Goal: Task Accomplishment & Management: Complete application form

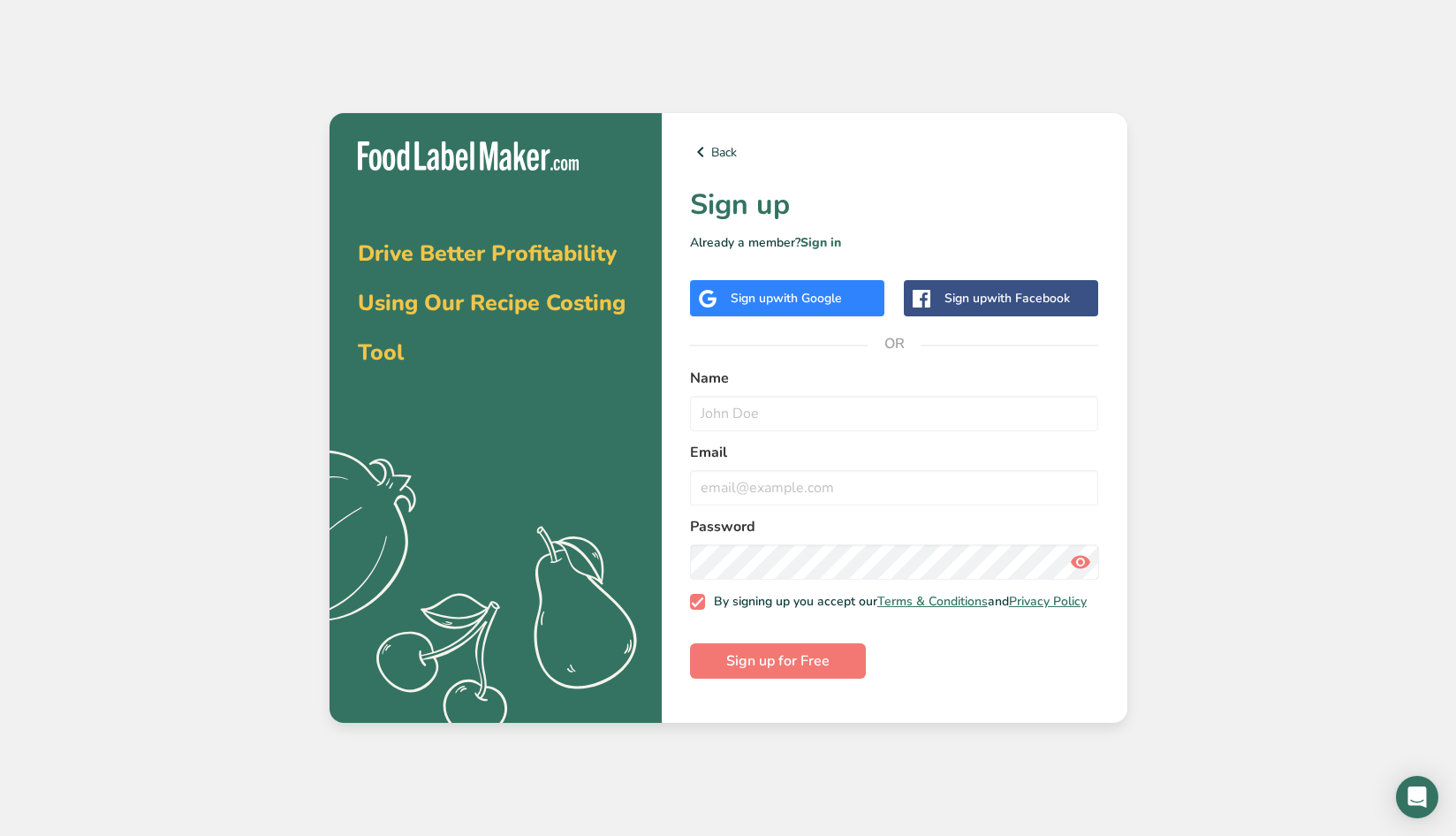
click at [831, 304] on span "with Google" at bounding box center [807, 297] width 69 height 17
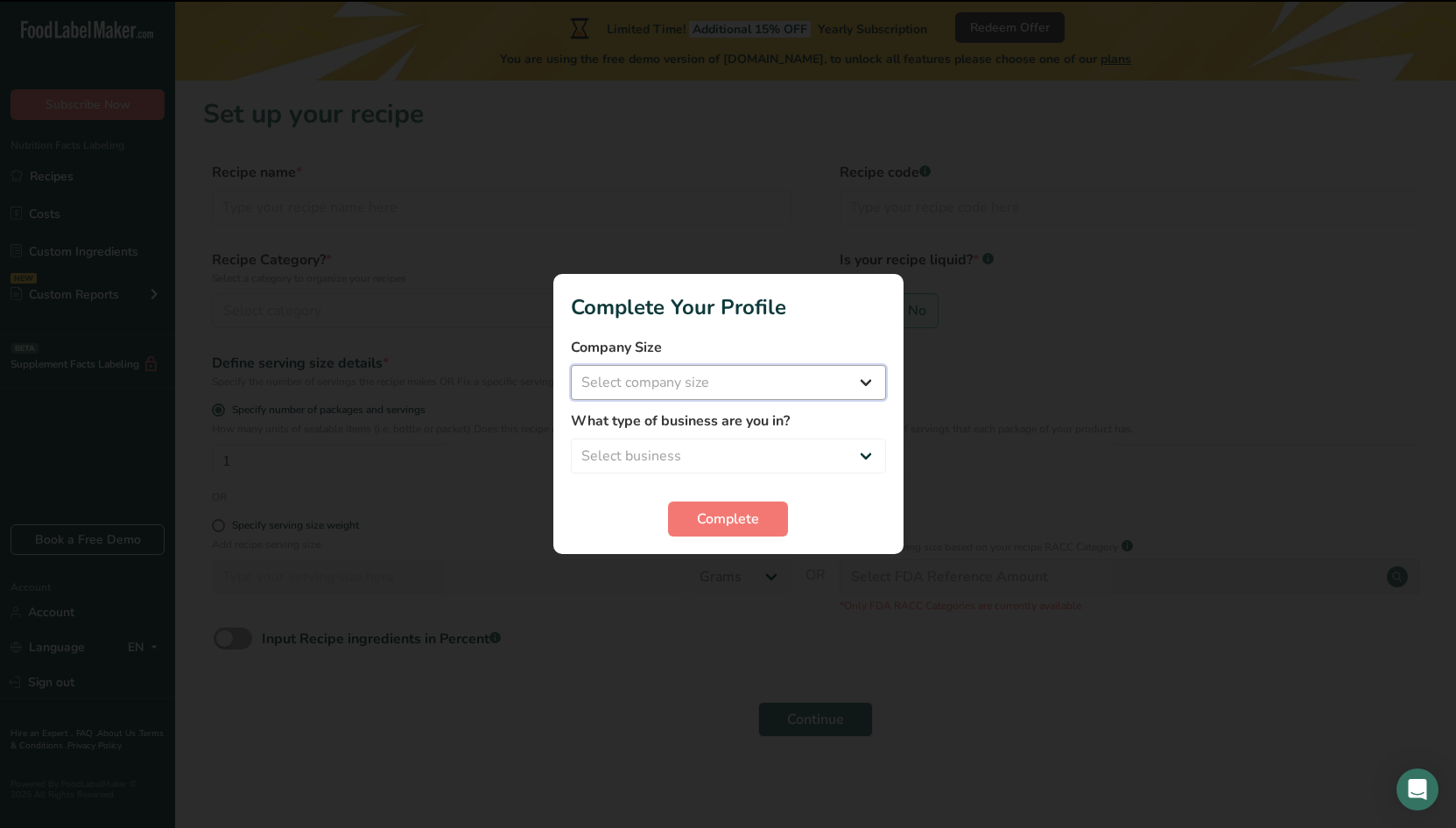
click at [780, 385] on select "Select company size Fewer than 10 Employees 10 to 50 Employees 51 to 500 Employ…" at bounding box center [728, 382] width 315 height 35
select select "1"
click at [571, 365] on select "Select company size Fewer than 10 Employees 10 to 50 Employees 51 to 500 Employ…" at bounding box center [728, 382] width 315 height 35
drag, startPoint x: 759, startPoint y: 440, endPoint x: 759, endPoint y: 453, distance: 13.0
click at [759, 444] on select "Select business Packaged Food Manufacturer Restaurant & Cafe Bakery Meal Plans …" at bounding box center [728, 455] width 315 height 35
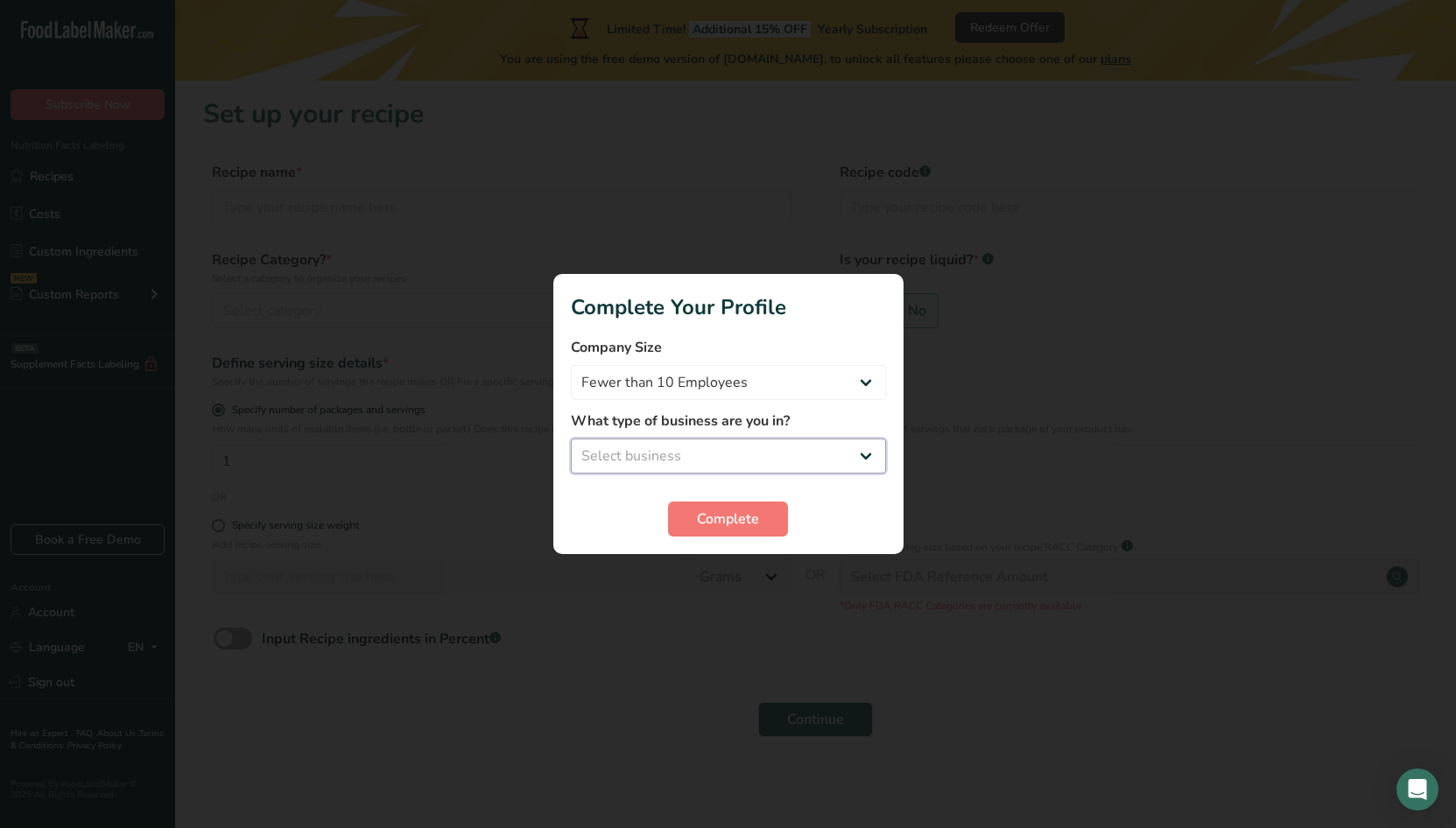
select select "3"
click at [571, 438] on select "Select business Packaged Food Manufacturer Restaurant & Cafe Bakery Meal Plans …" at bounding box center [728, 455] width 315 height 35
click at [765, 526] on button "Complete" at bounding box center [728, 519] width 120 height 35
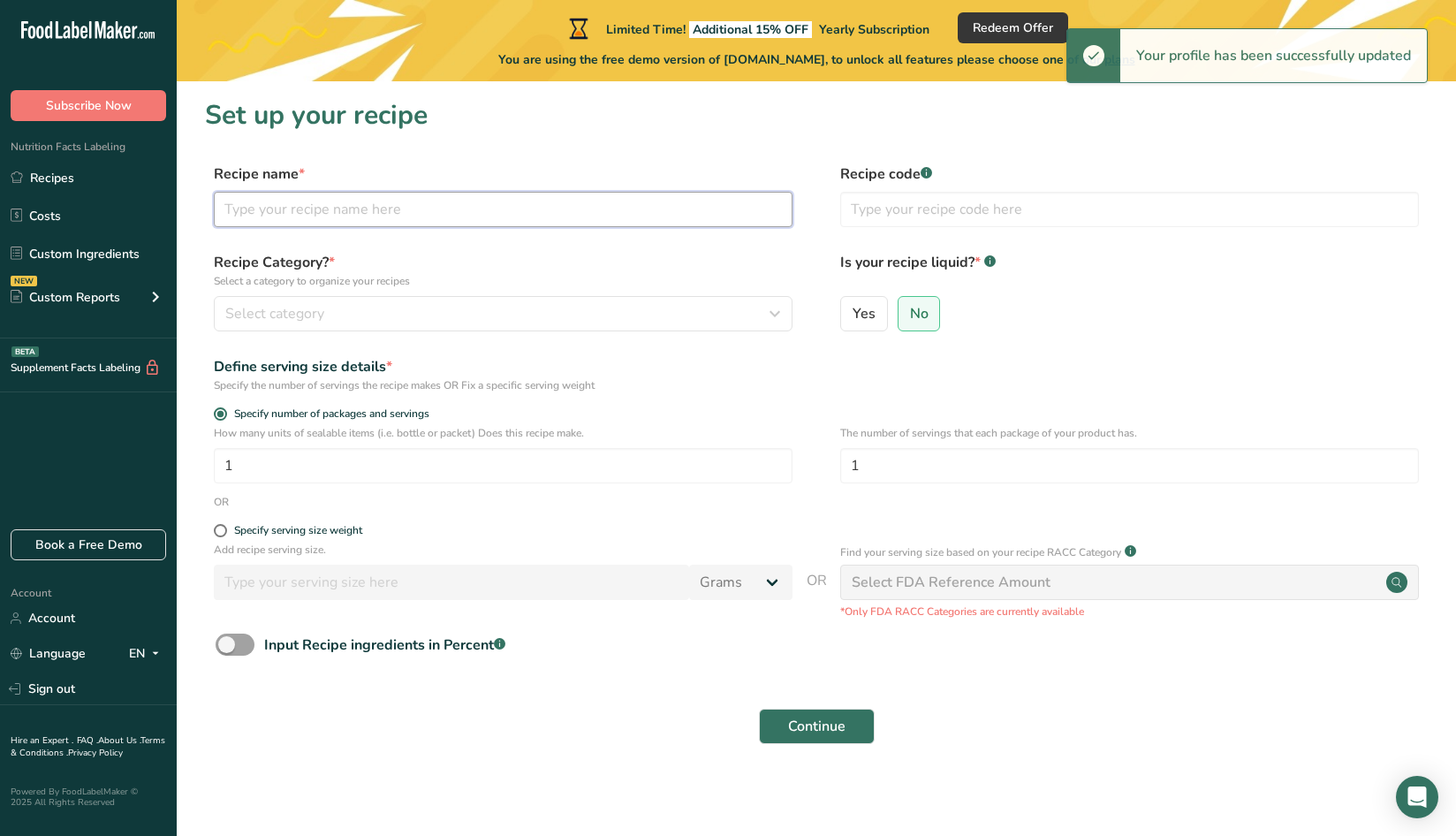
click at [431, 219] on input "text" at bounding box center [503, 209] width 578 height 35
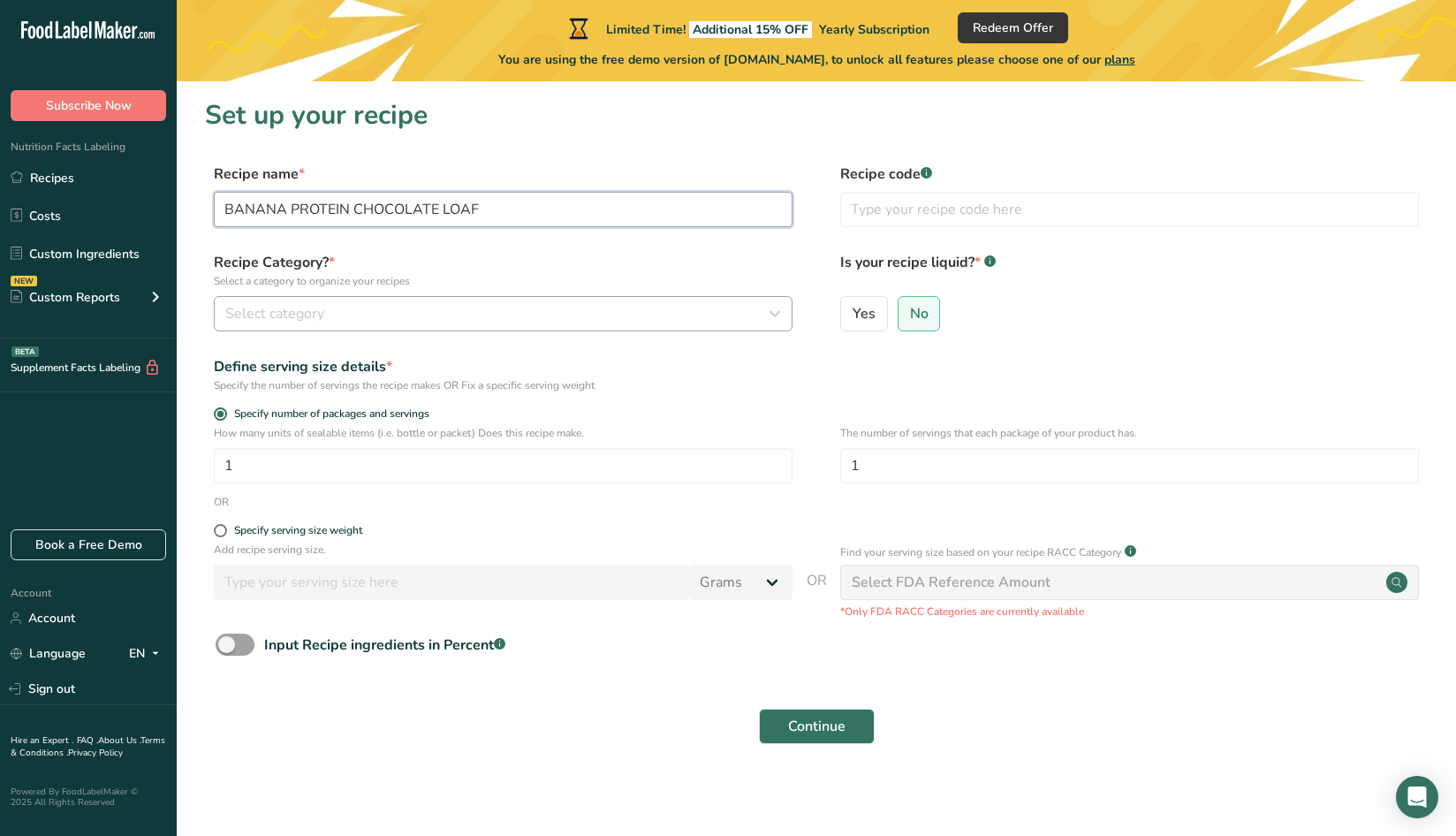
type input "BANANA PROTEIN CHOCOLATE LOAF"
click at [425, 325] on button "Select category" at bounding box center [503, 314] width 578 height 35
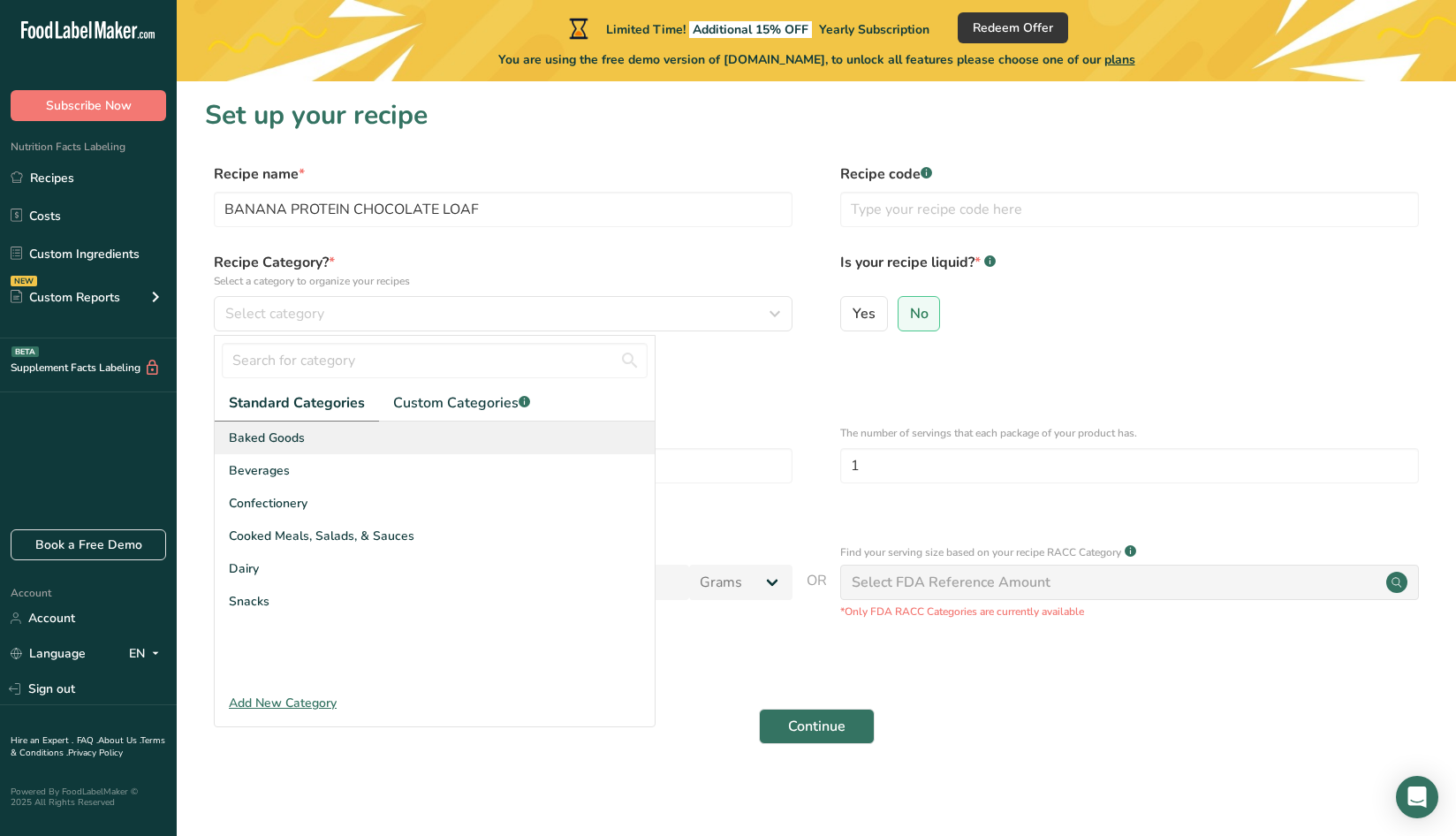
click at [325, 447] on div "Baked Goods" at bounding box center [434, 438] width 440 height 33
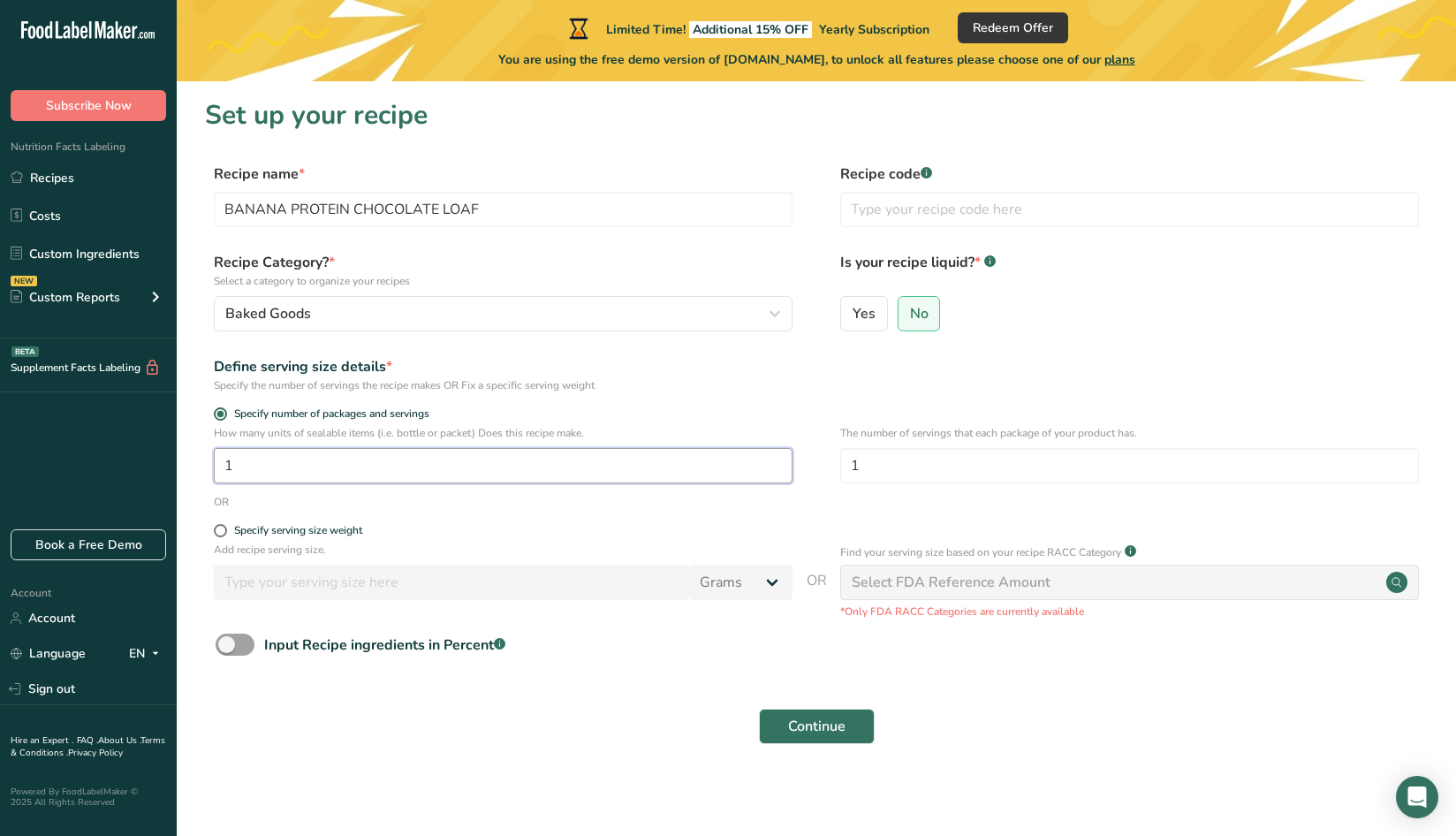
click at [437, 468] on input "1" at bounding box center [503, 466] width 578 height 35
type input "4"
click at [878, 463] on input "1" at bounding box center [1128, 466] width 578 height 35
type input "4"
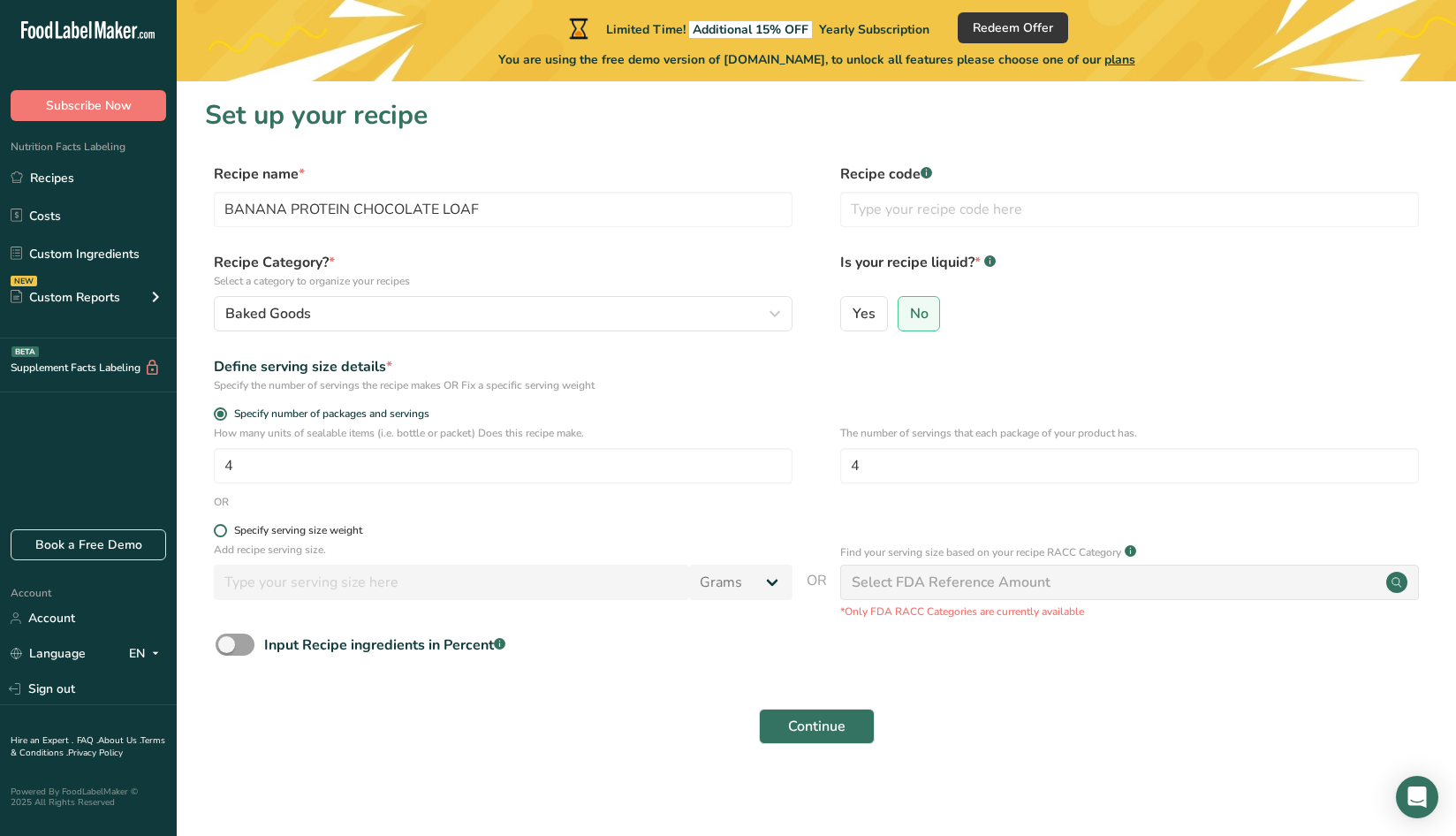
click at [348, 531] on div "Specify serving size weight" at bounding box center [298, 531] width 128 height 14
click at [225, 531] on input "Specify serving size weight" at bounding box center [220, 531] width 12 height 12
radio input "true"
radio input "false"
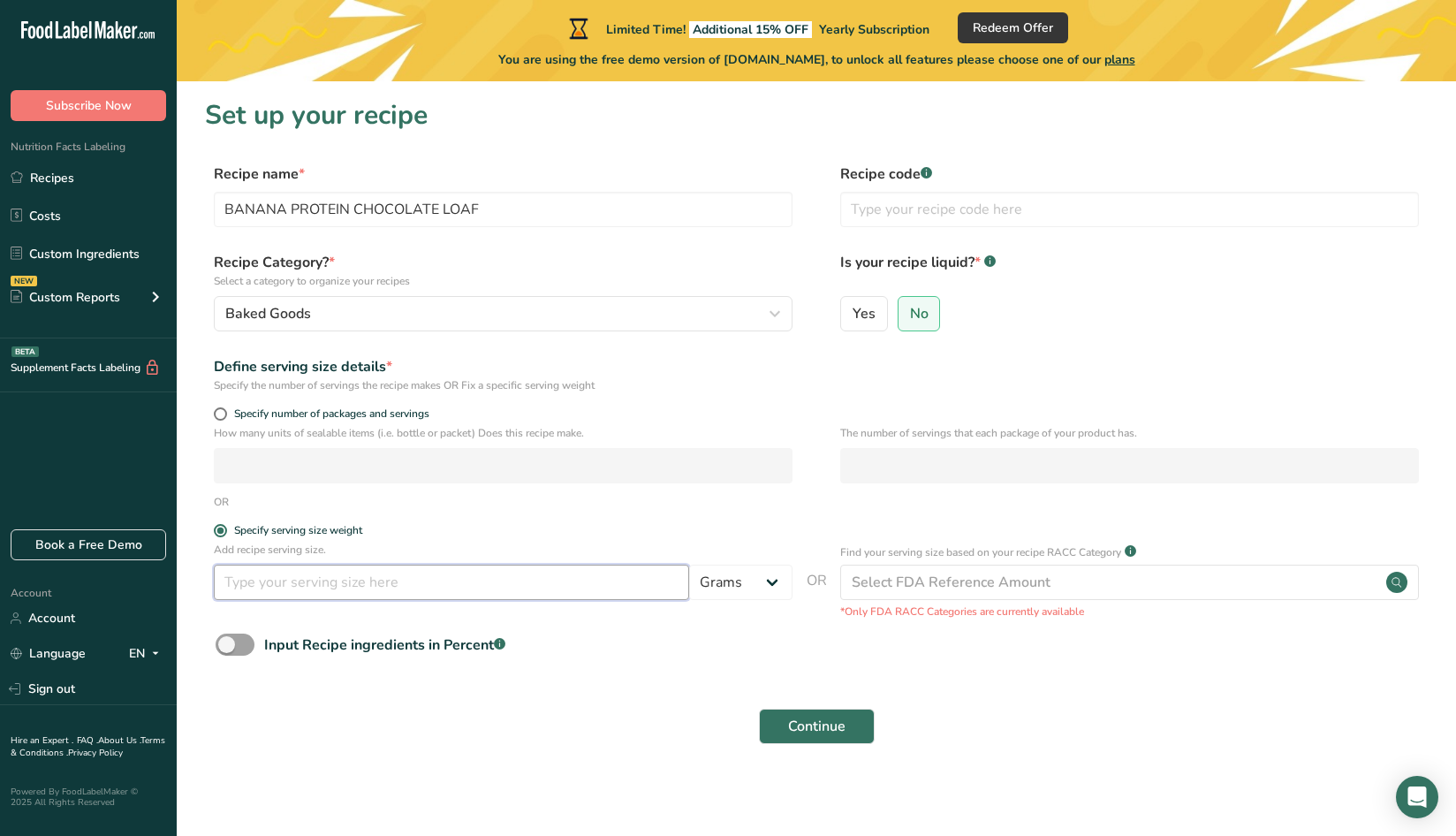
click at [355, 580] on input "number" at bounding box center [451, 582] width 475 height 35
type input "250"
click at [890, 586] on div "Select FDA Reference Amount" at bounding box center [951, 582] width 199 height 21
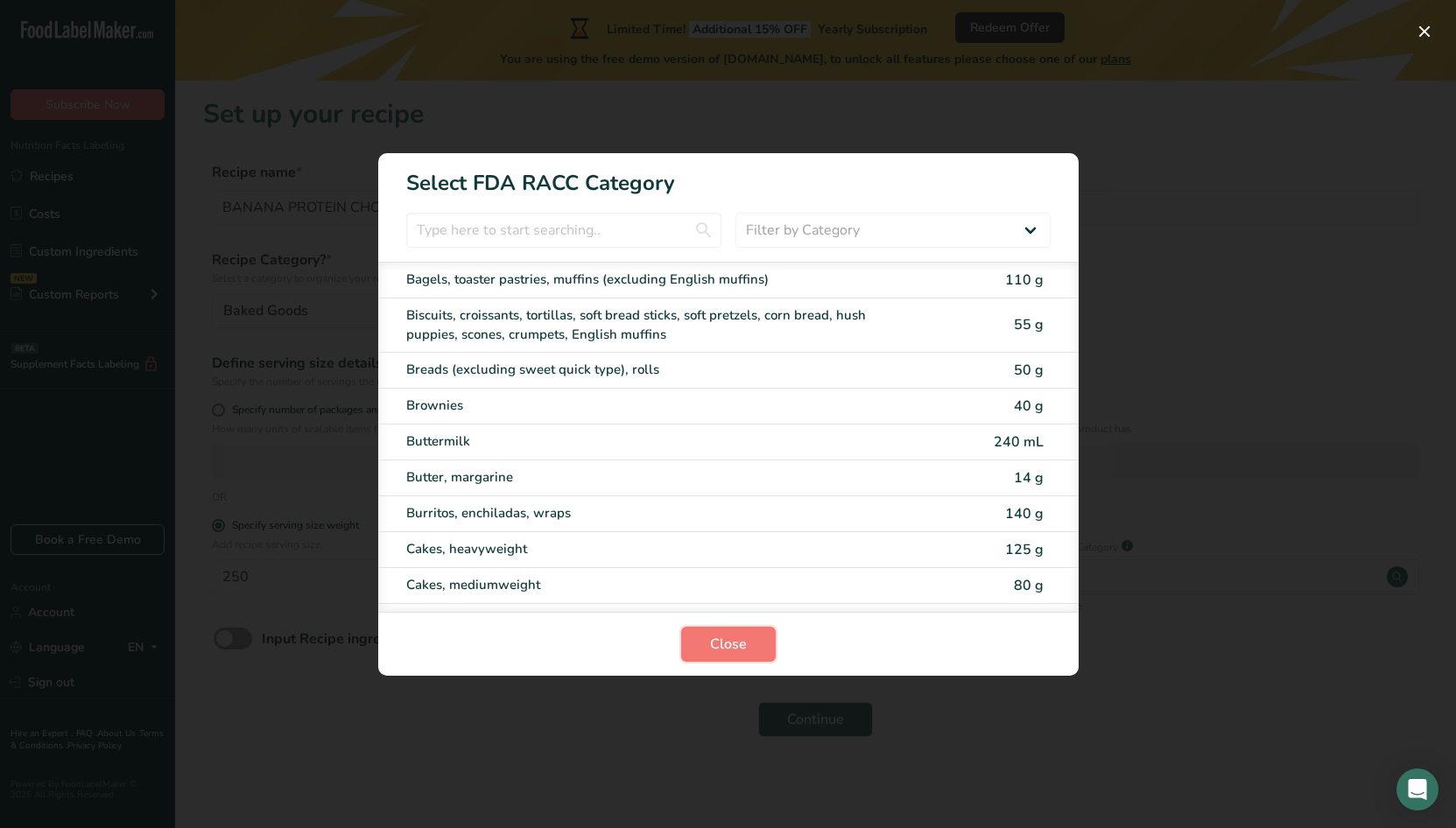
drag, startPoint x: 741, startPoint y: 640, endPoint x: 926, endPoint y: 639, distance: 185.0
click at [743, 639] on span "Close" at bounding box center [728, 644] width 37 height 21
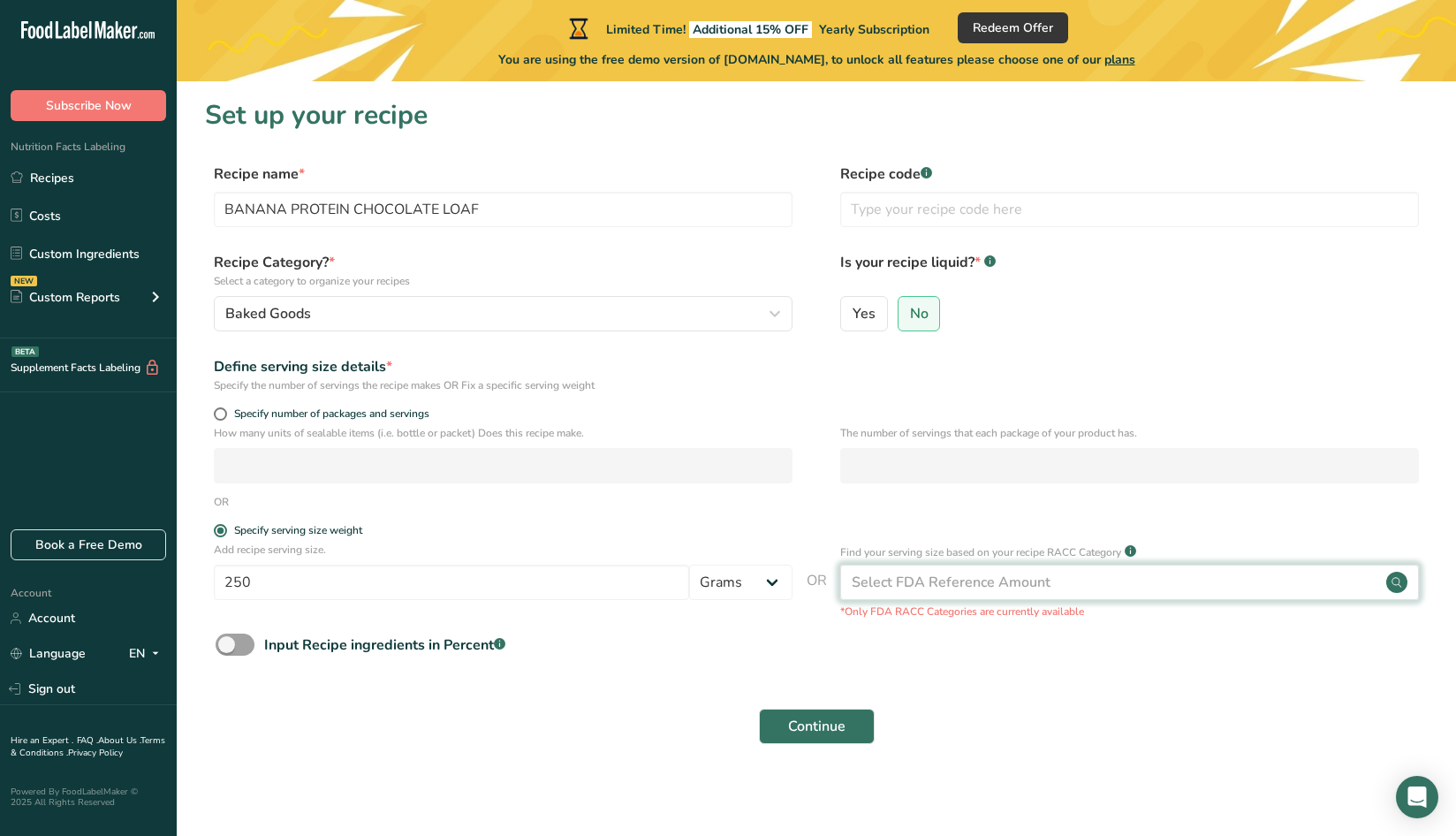
click at [967, 576] on div "Select FDA Reference Amount" at bounding box center [951, 582] width 199 height 21
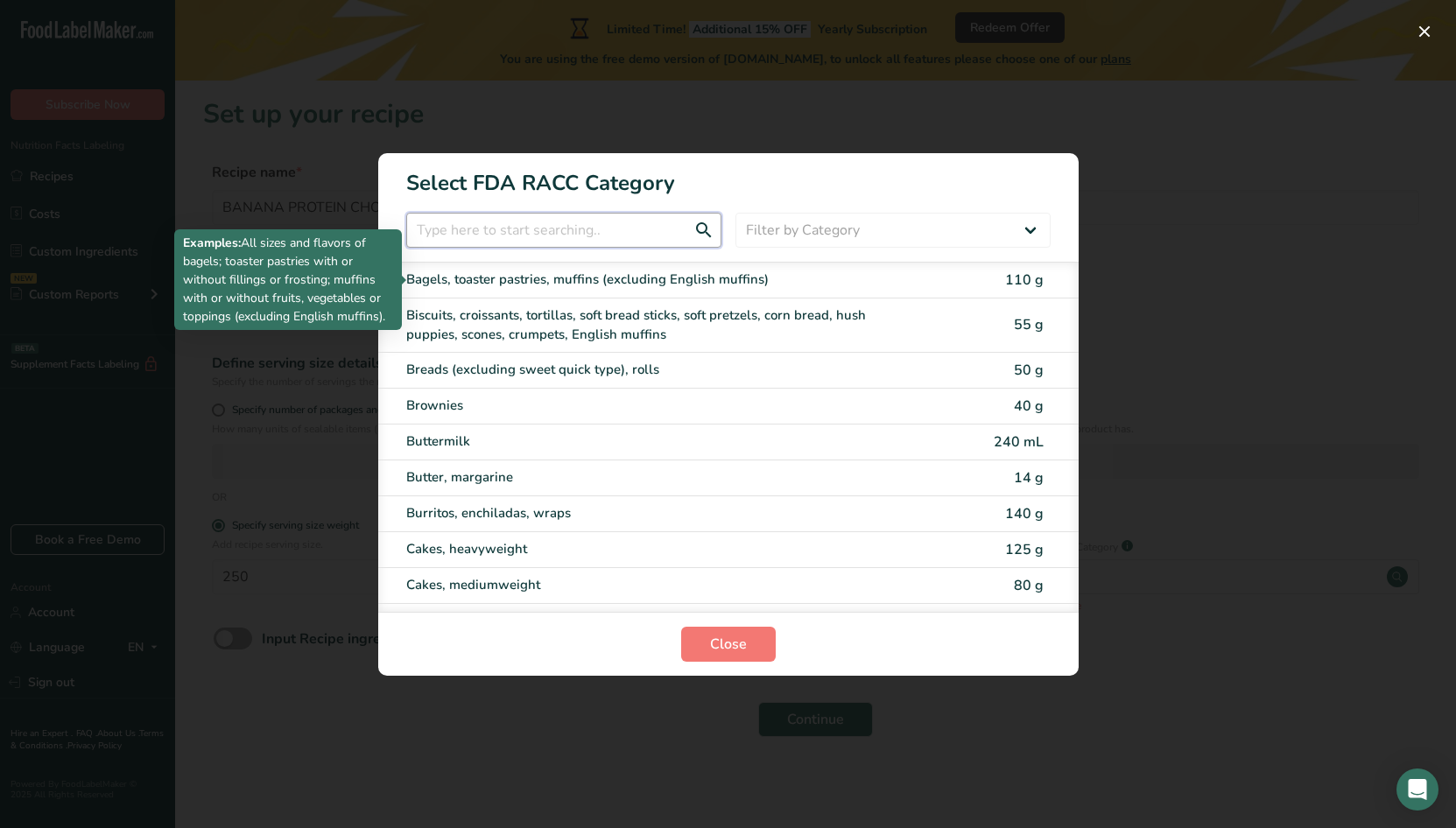
click at [601, 230] on input "RACC Category Selection Modal" at bounding box center [563, 230] width 315 height 35
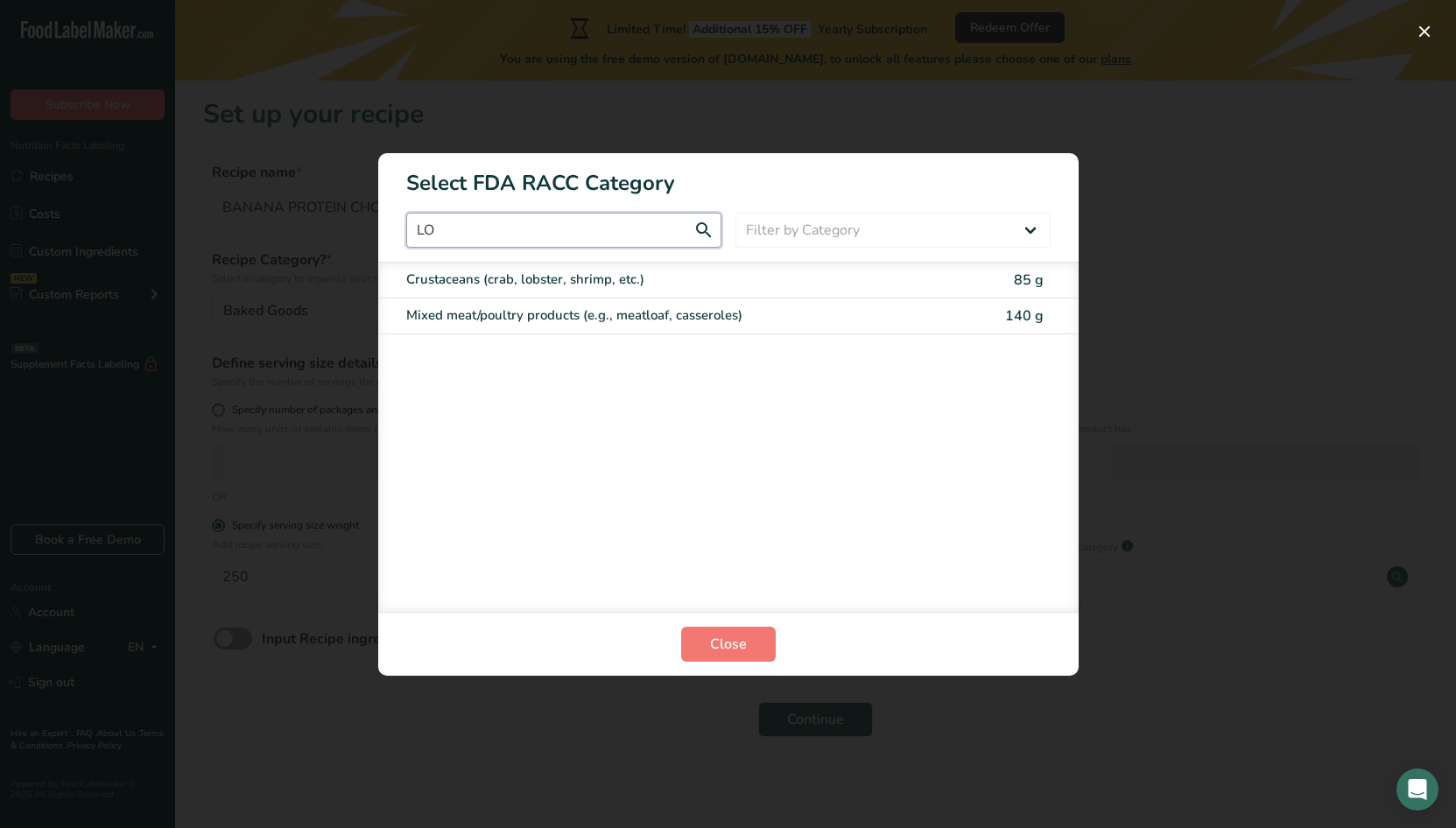
type input "L"
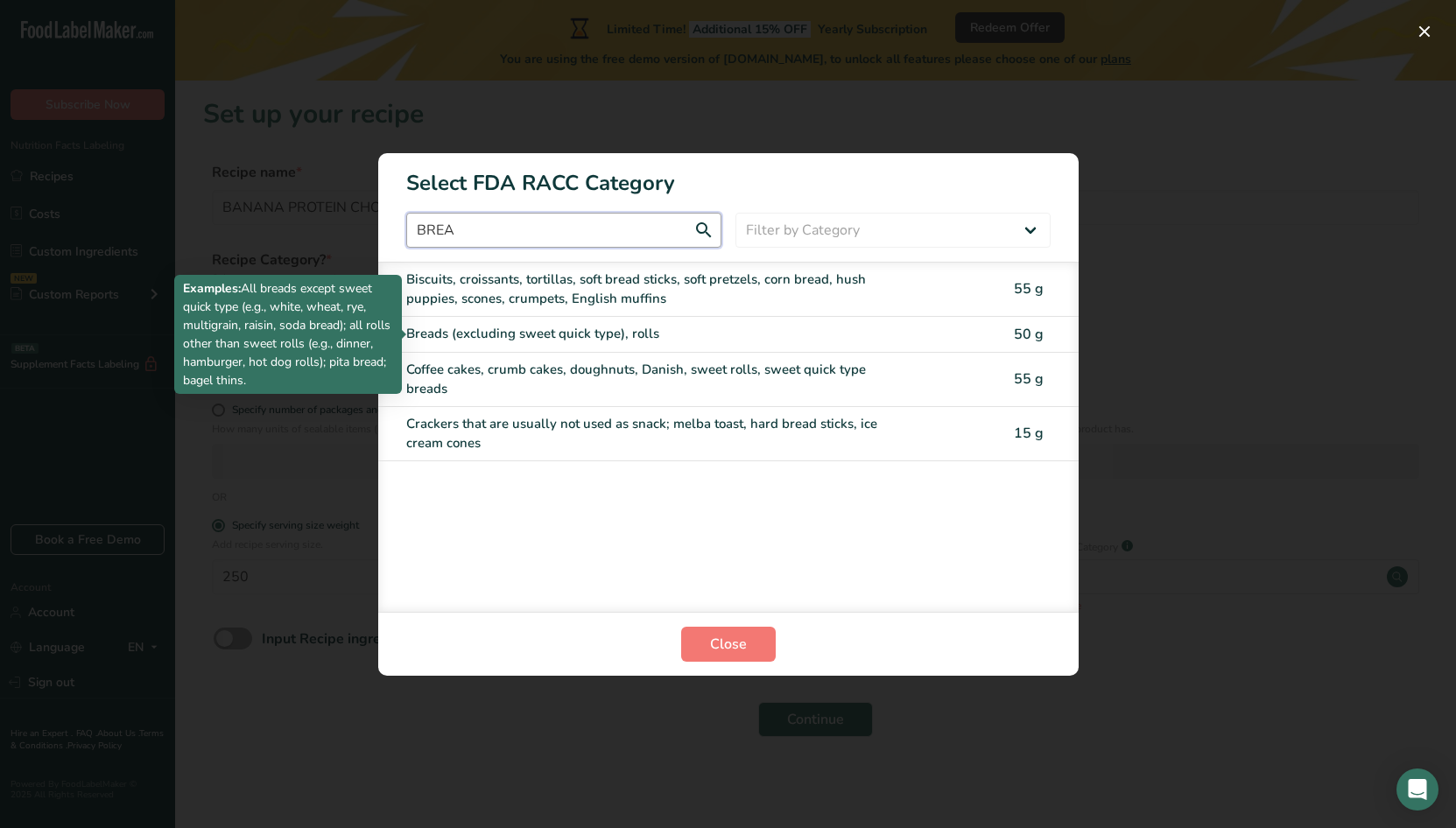
type input "BREA"
click at [546, 341] on div "Breads (excluding sweet quick type), rolls" at bounding box center [655, 333] width 497 height 20
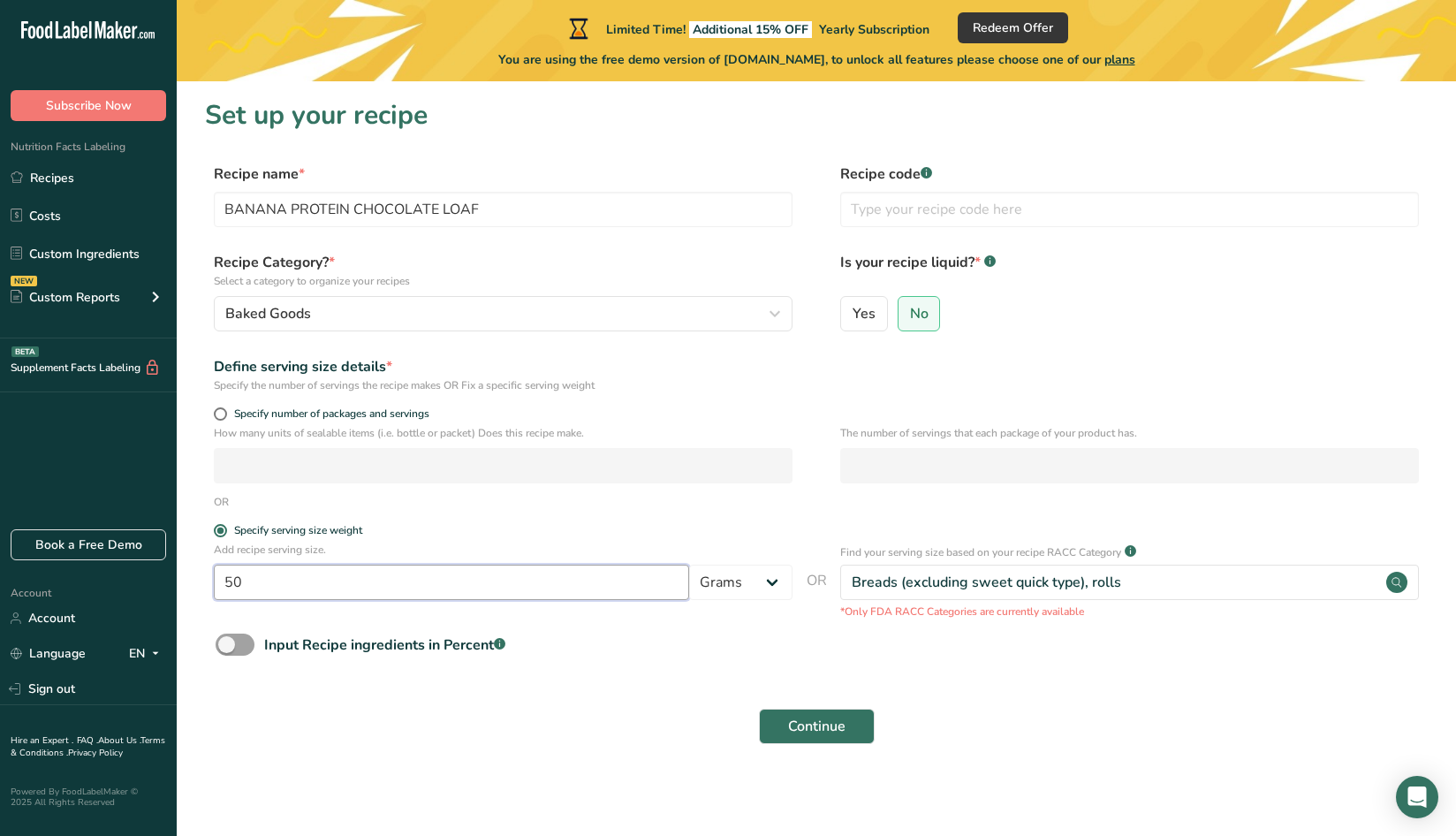
click at [372, 593] on input "50" at bounding box center [451, 582] width 475 height 35
drag, startPoint x: 382, startPoint y: 589, endPoint x: 171, endPoint y: 587, distance: 211.0
click at [171, 587] on div ".a-20{fill:#fff;} Subscribe Now Nutrition Facts Labeling Recipes Costs Custom I…" at bounding box center [728, 420] width 1456 height 840
type input "250"
click at [820, 716] on span "Continue" at bounding box center [816, 726] width 57 height 21
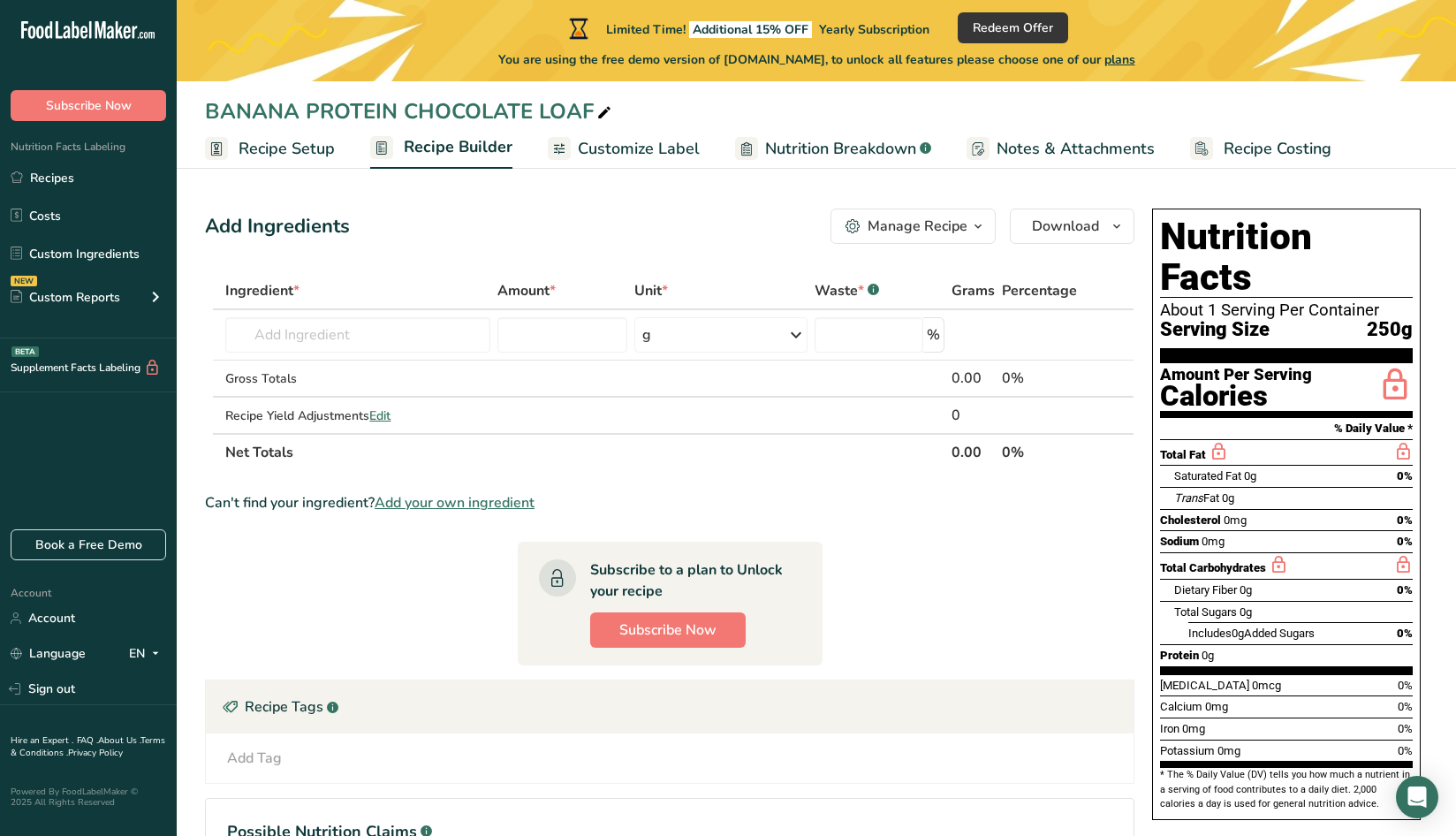
click at [291, 155] on span "Recipe Setup" at bounding box center [286, 149] width 96 height 24
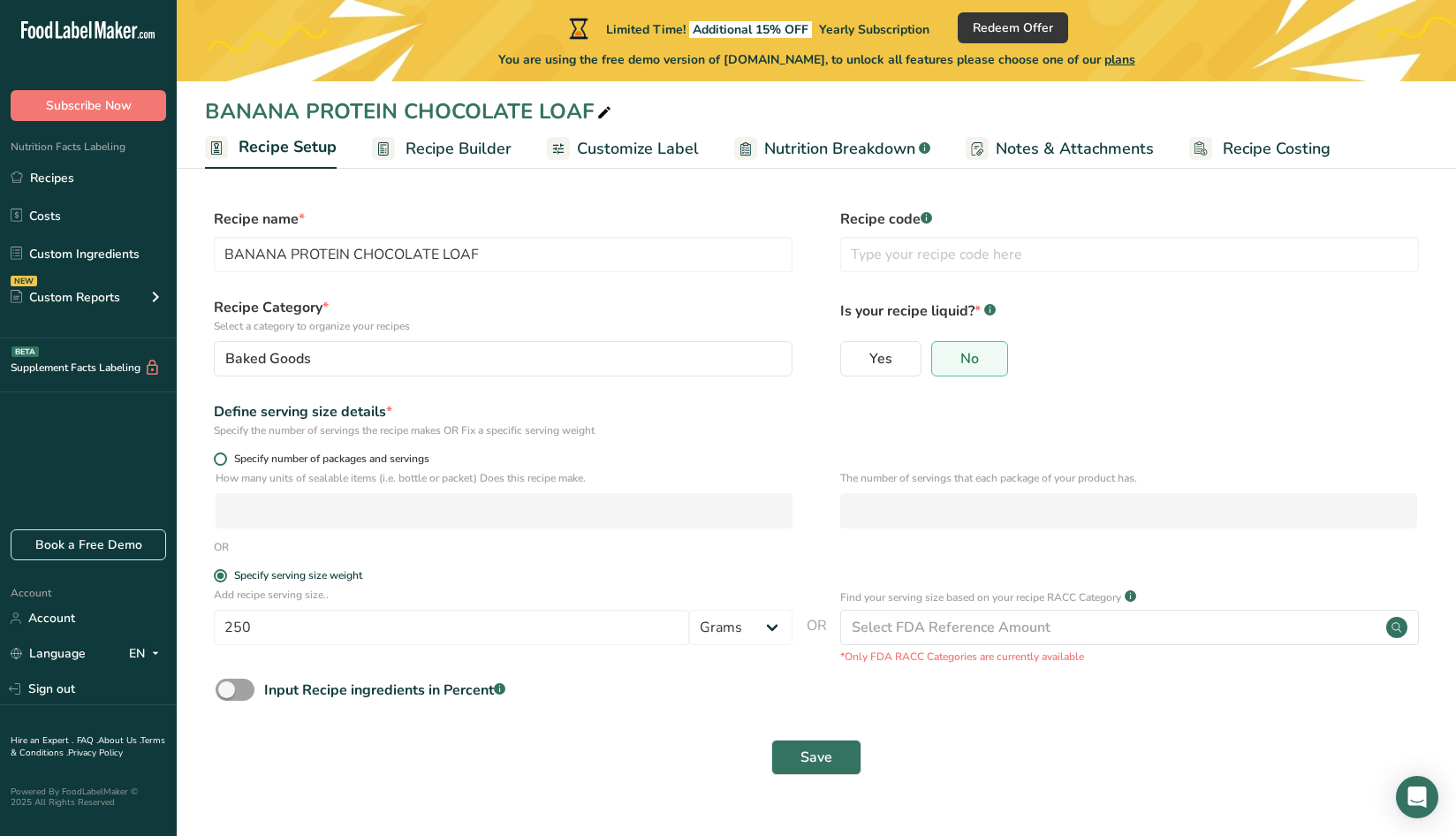
click at [219, 460] on span at bounding box center [221, 459] width 14 height 14
click at [219, 460] on input "Specify number of packages and servings" at bounding box center [220, 459] width 12 height 12
radio input "true"
radio input "false"
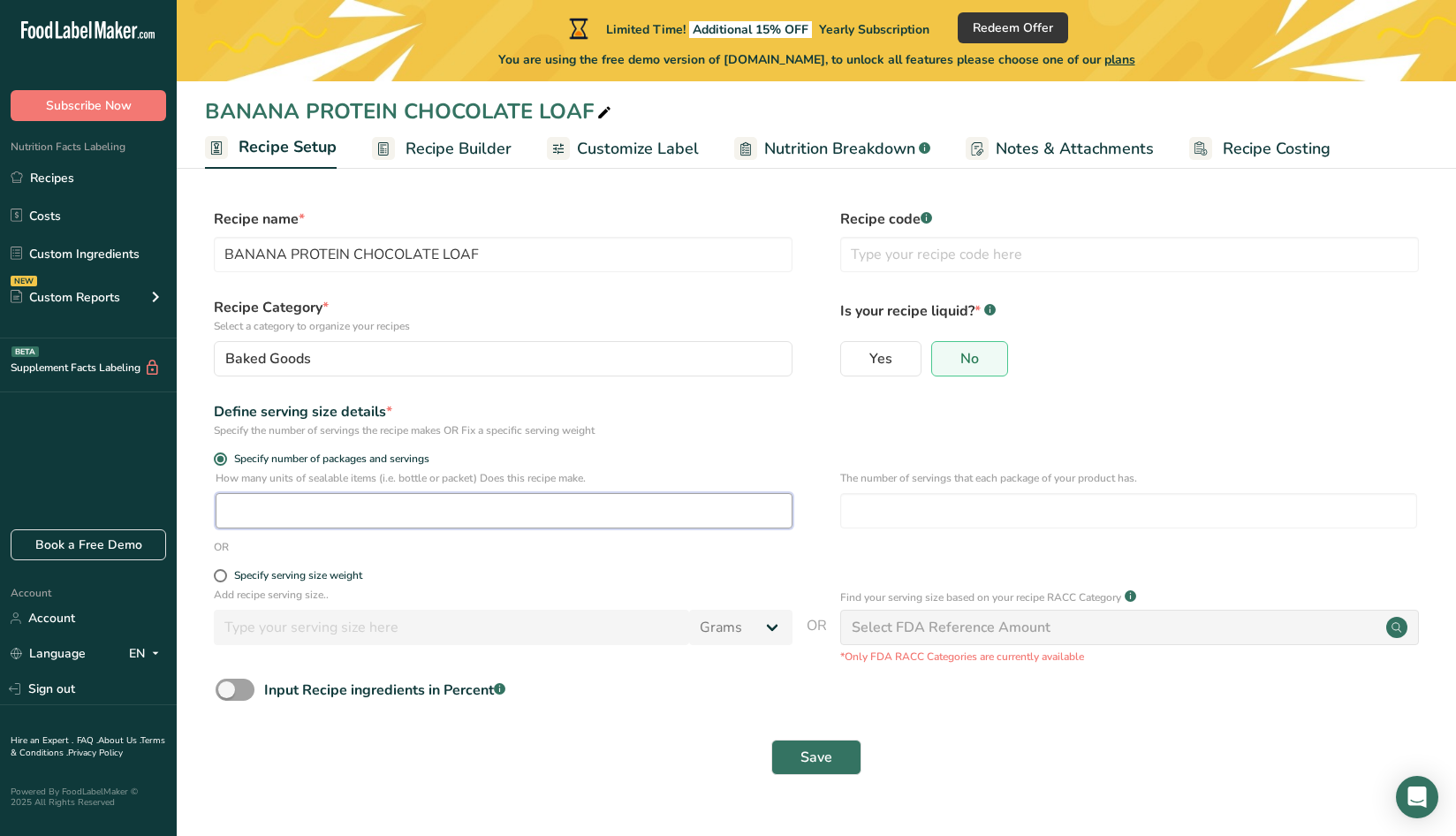
click at [278, 520] on input "number" at bounding box center [504, 510] width 577 height 35
type input "1"
type input "4"
click at [790, 742] on button "Save" at bounding box center [816, 757] width 90 height 35
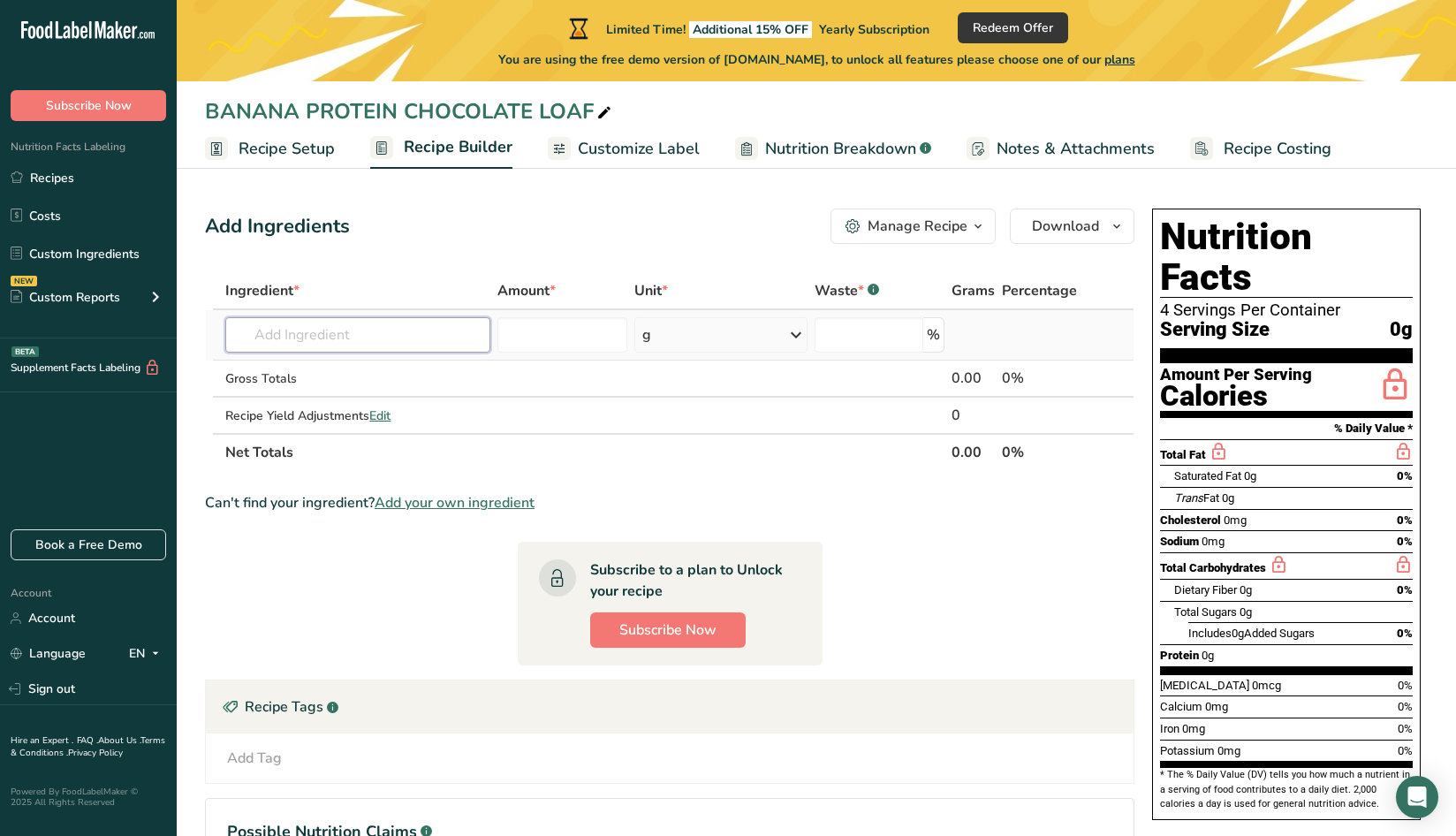
click at [434, 337] on input "text" at bounding box center [358, 334] width 265 height 35
click at [607, 330] on input "number" at bounding box center [562, 334] width 129 height 35
click at [442, 334] on input "text" at bounding box center [358, 334] width 265 height 35
click at [958, 233] on div "Manage Recipe" at bounding box center [918, 226] width 100 height 21
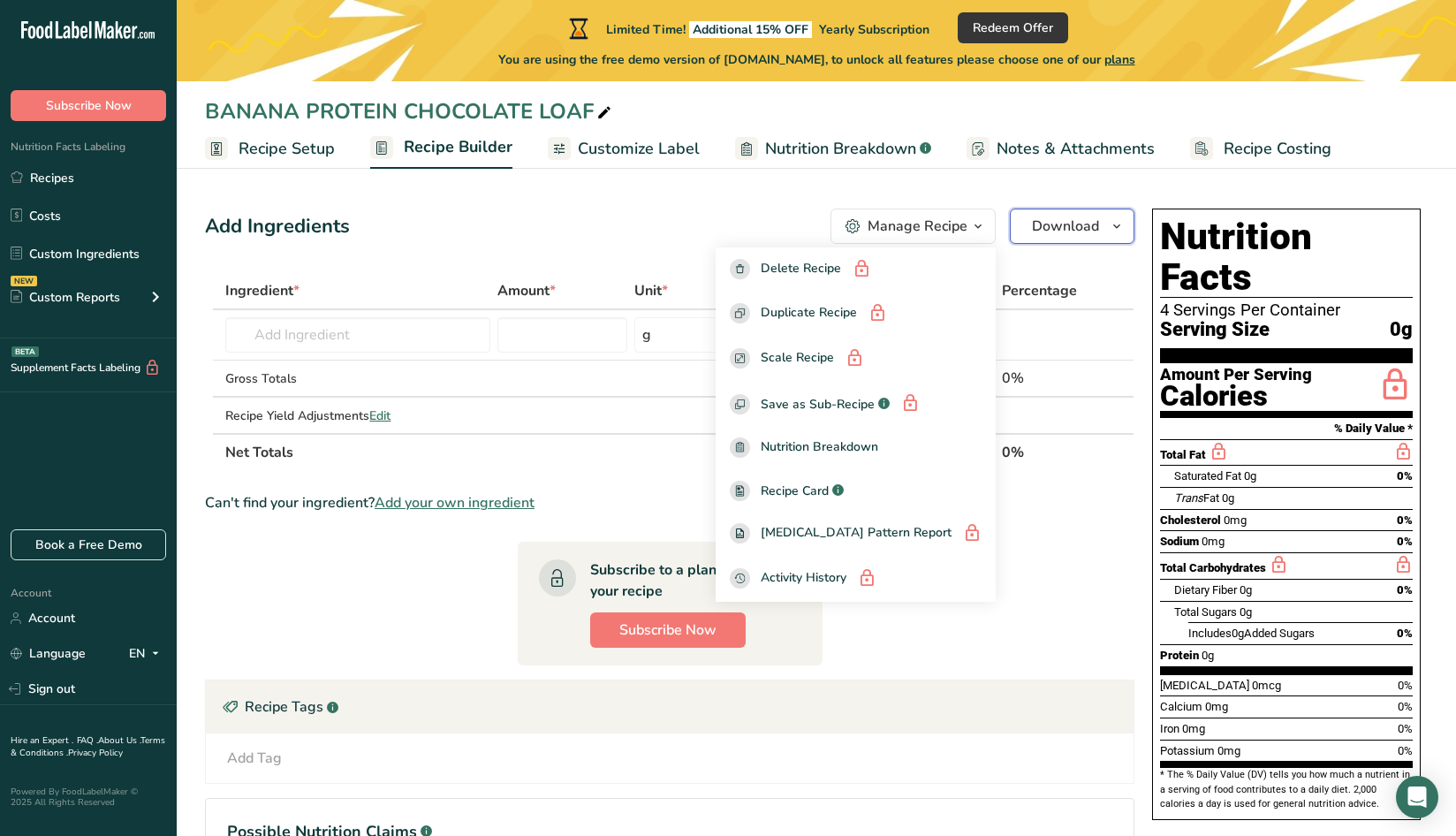
click at [1036, 230] on span "Download" at bounding box center [1065, 226] width 67 height 21
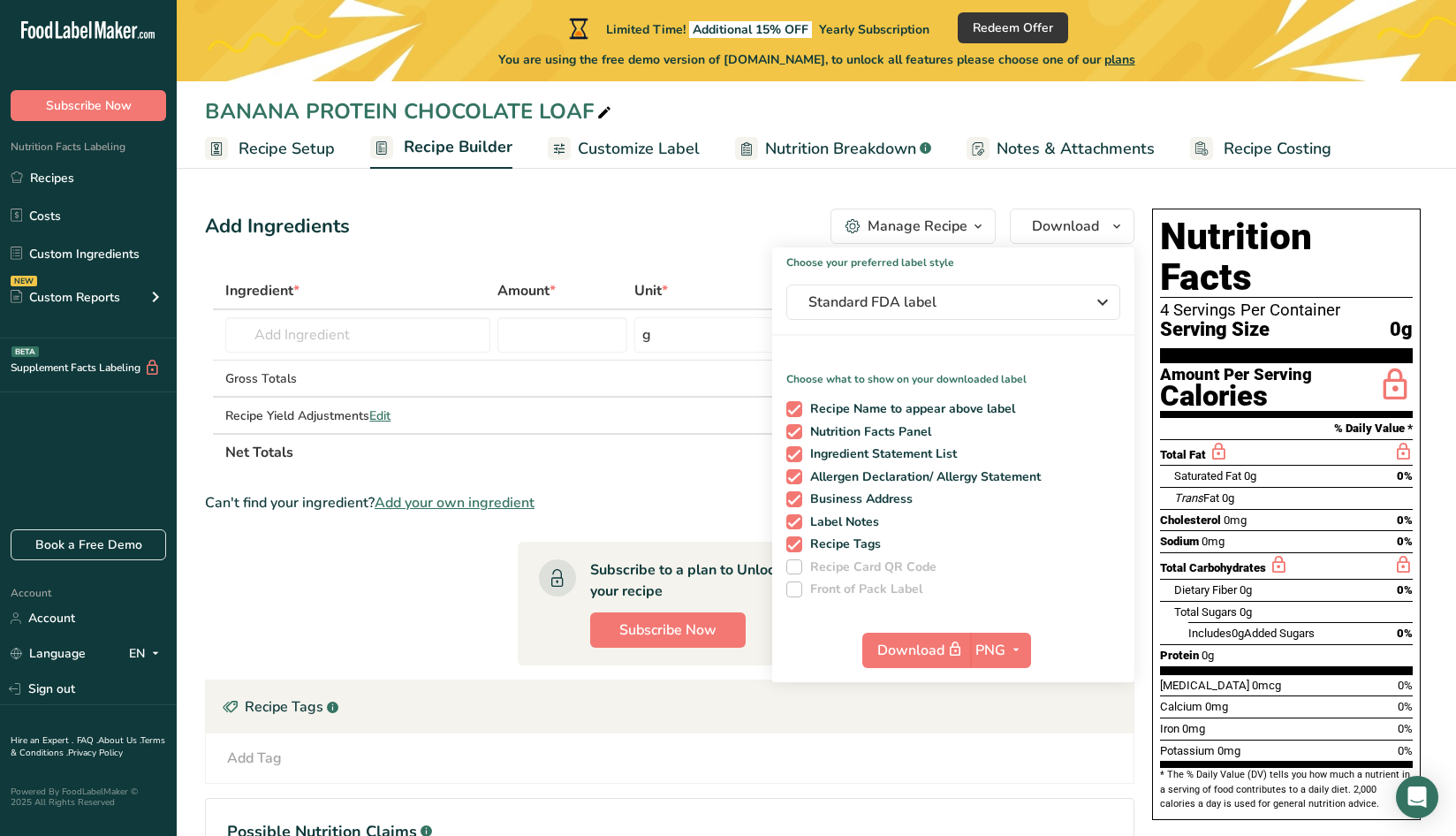
click at [616, 488] on section "Ingredient * Amount * Unit * Waste * .a-a{fill:#347362;}.b-a{fill:#fff;} Grams …" at bounding box center [670, 607] width 929 height 670
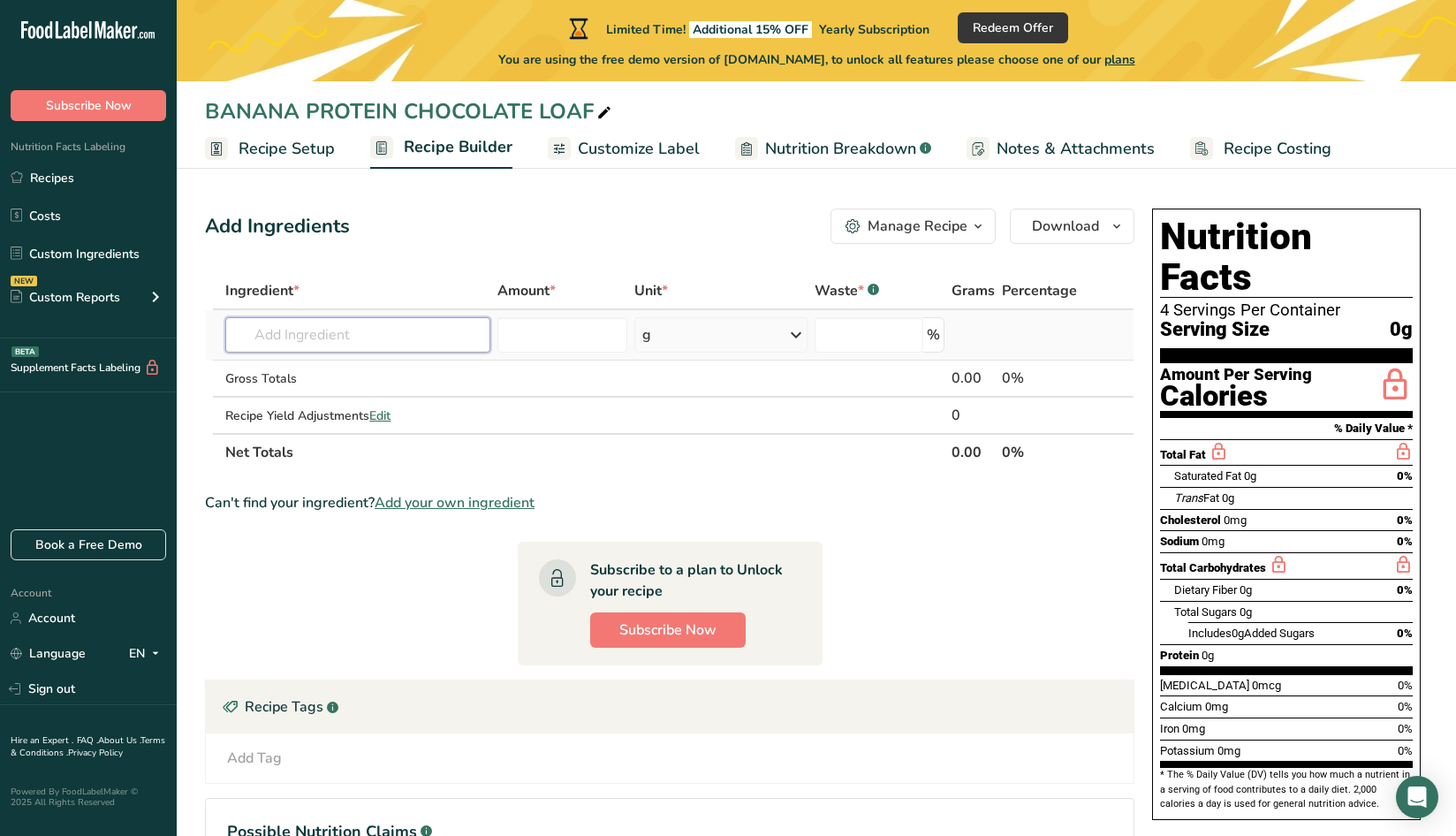
click at [379, 339] on input "text" at bounding box center [358, 334] width 265 height 35
click at [270, 341] on input "text" at bounding box center [358, 334] width 265 height 35
paste input "Rolled oats"
type input "Rolled oats"
click at [404, 371] on p "Organic Old-Fashioned Rolled Oats" at bounding box center [347, 370] width 217 height 18
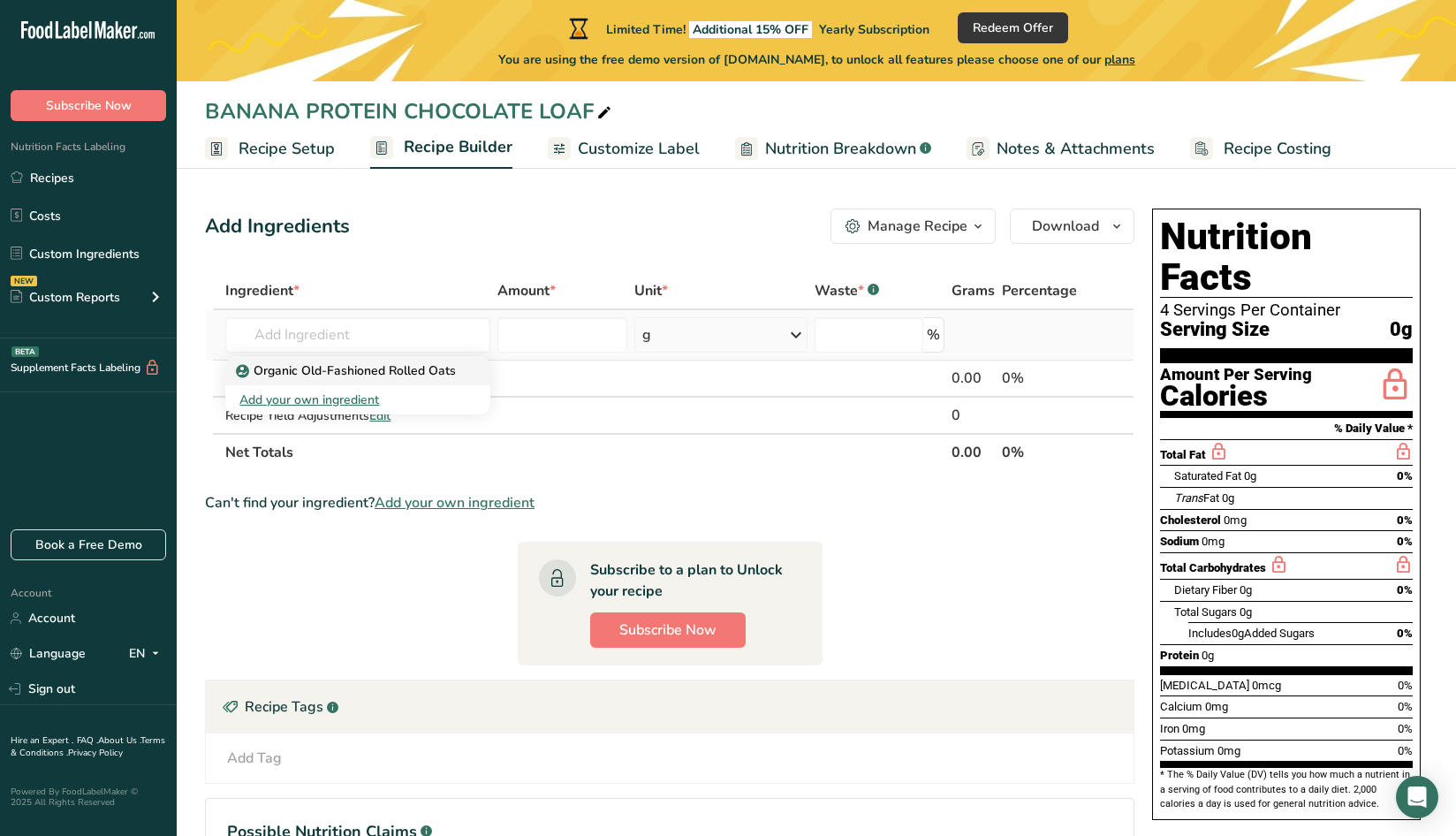
type input "Organic Old-Fashioned Rolled Oats"
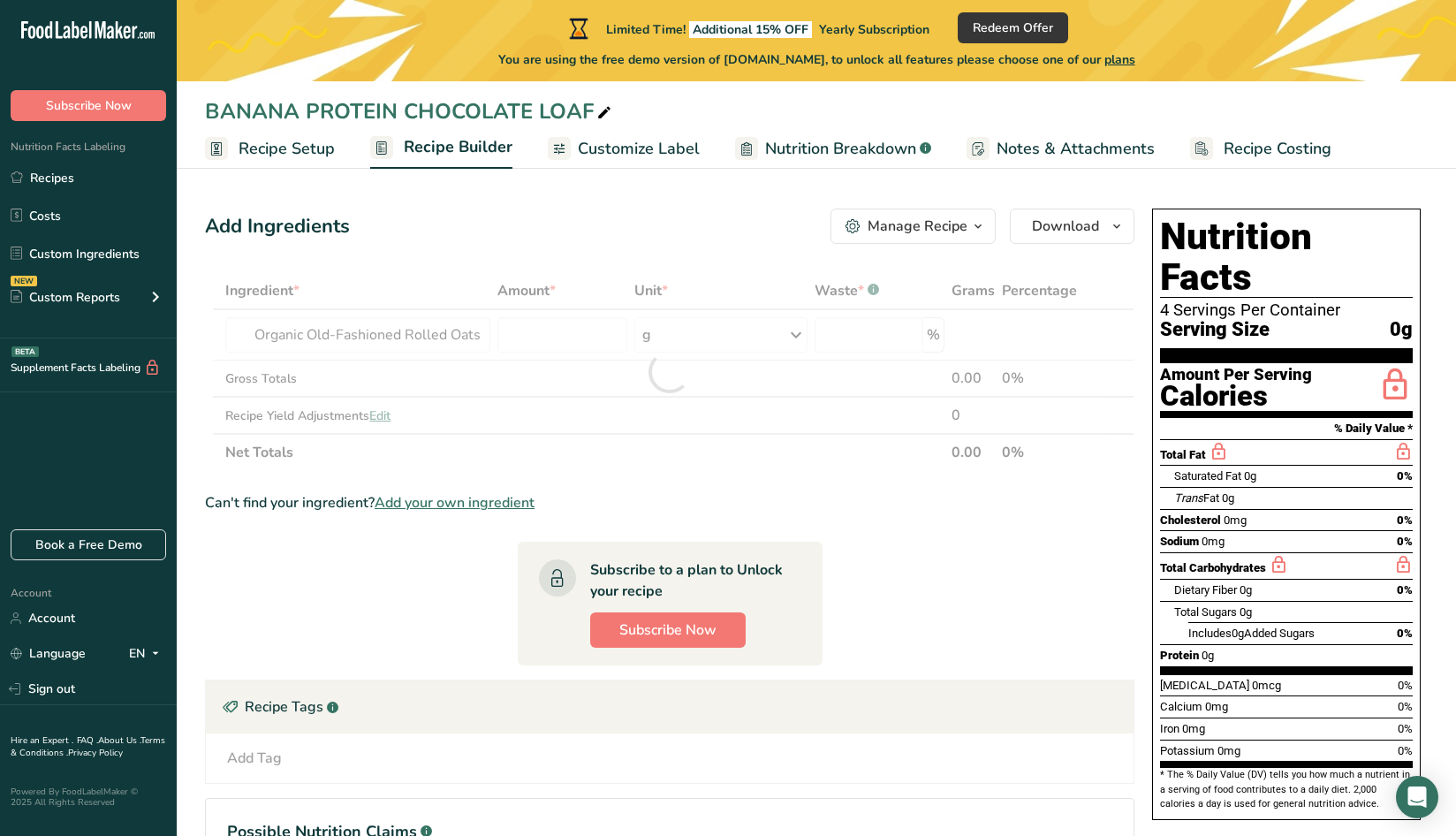
click at [661, 327] on div at bounding box center [670, 371] width 929 height 199
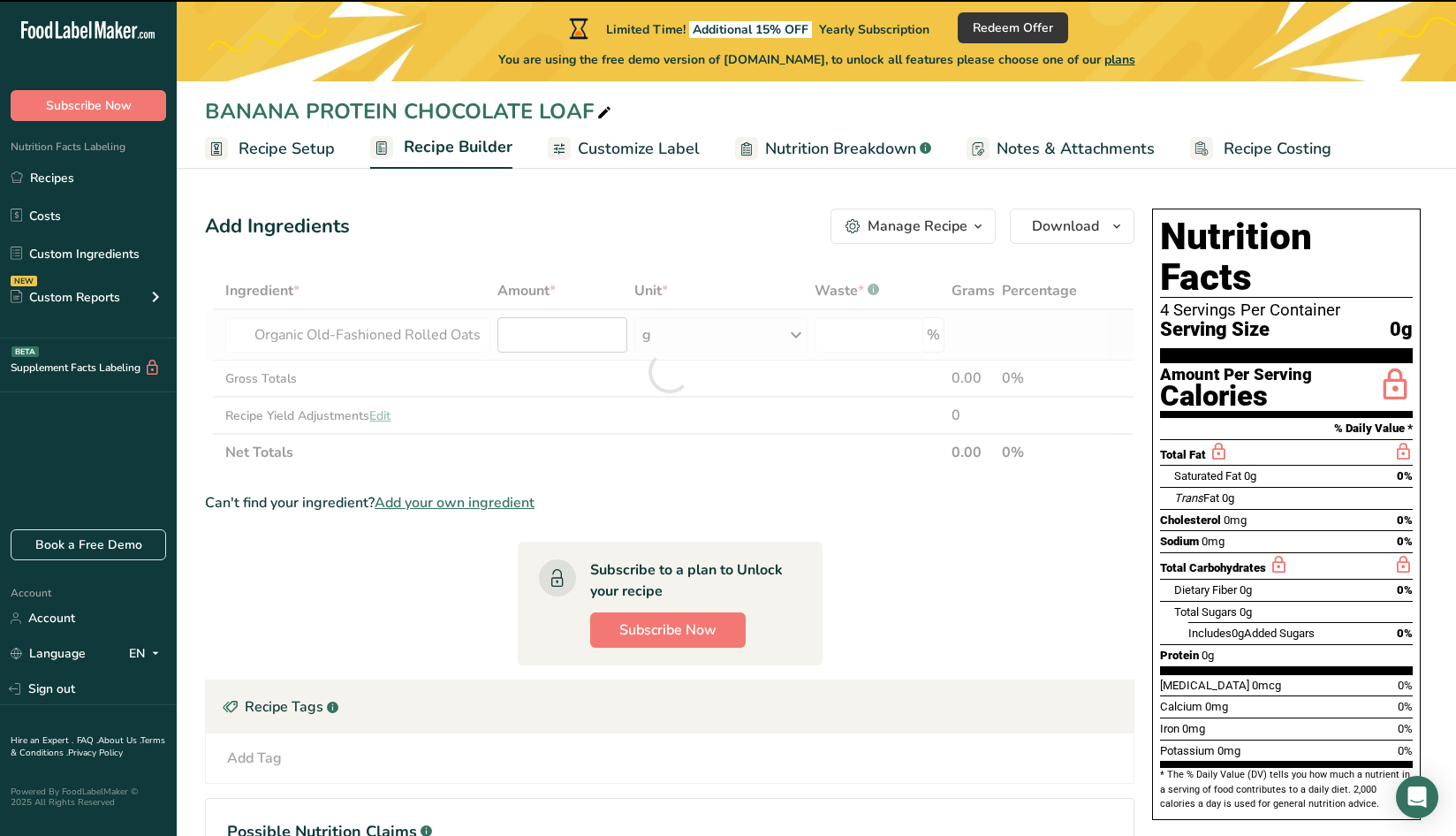
type input "0"
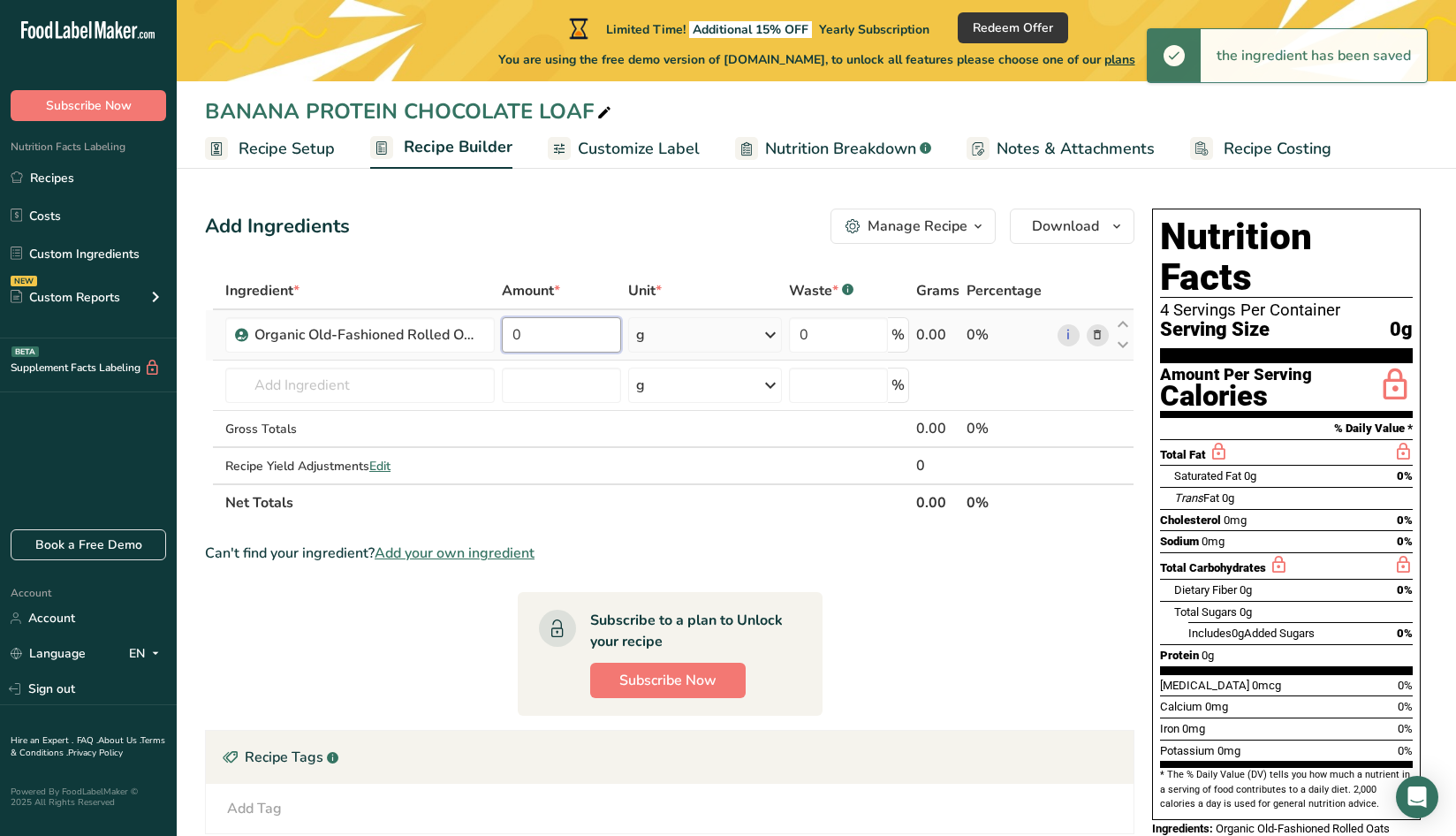
click at [574, 340] on input "0" at bounding box center [561, 334] width 120 height 35
click at [574, 341] on input "0" at bounding box center [561, 334] width 120 height 35
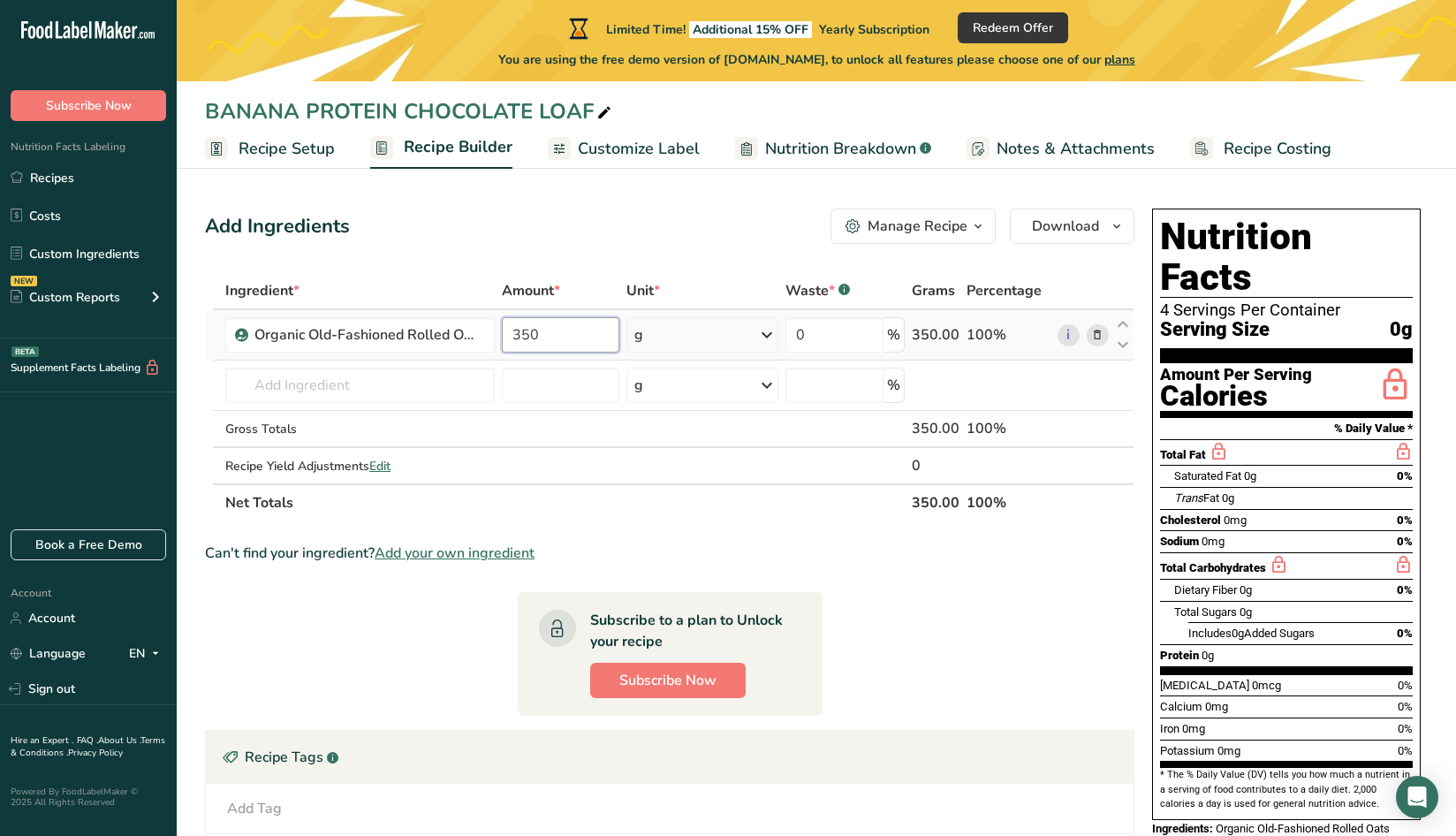
type input "350"
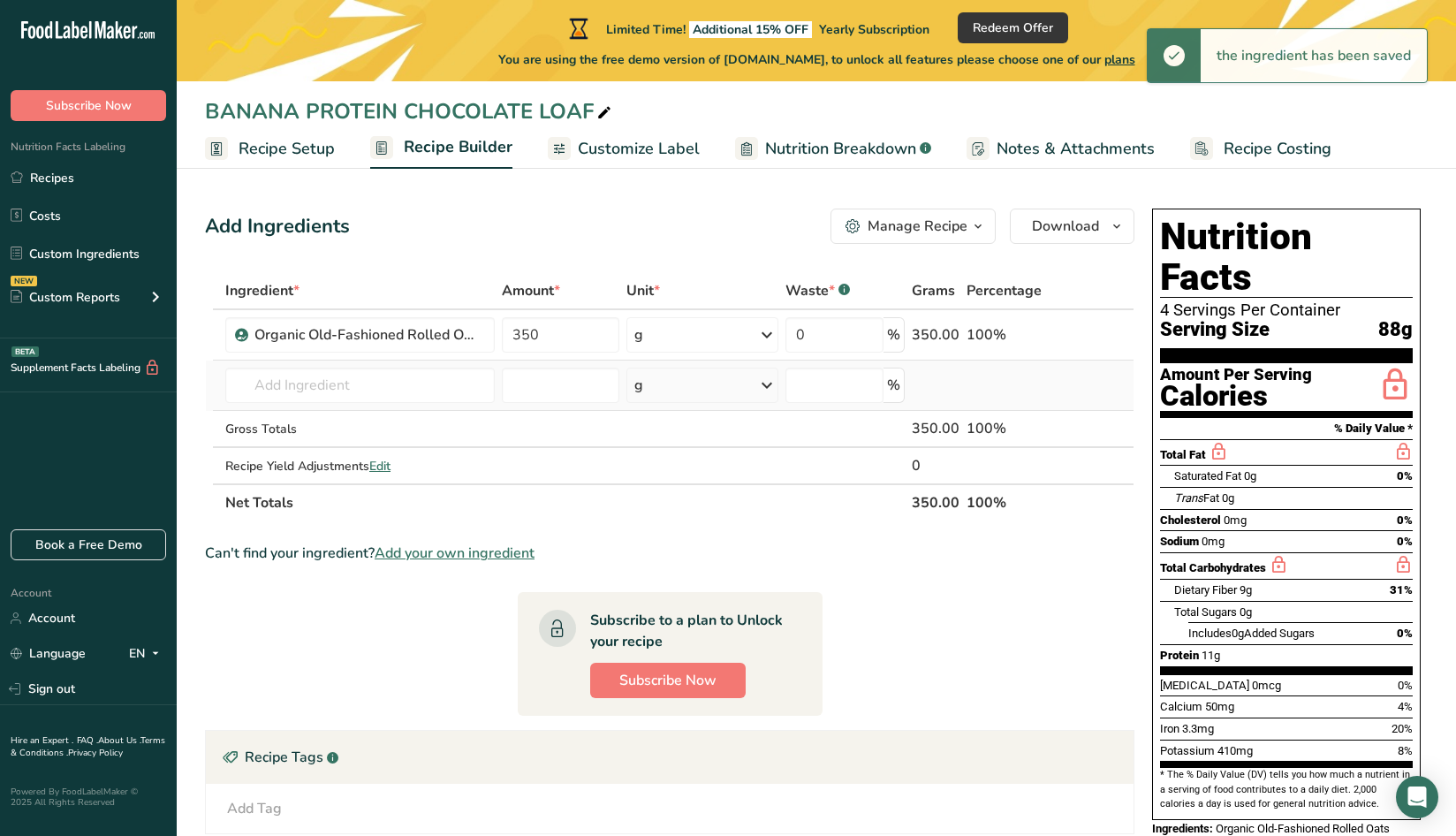
click at [317, 407] on td "Organic Old-Fashioned Rolled Oats Add your own ingredient" at bounding box center [360, 386] width 277 height 51
click at [318, 391] on input "text" at bounding box center [360, 385] width 269 height 35
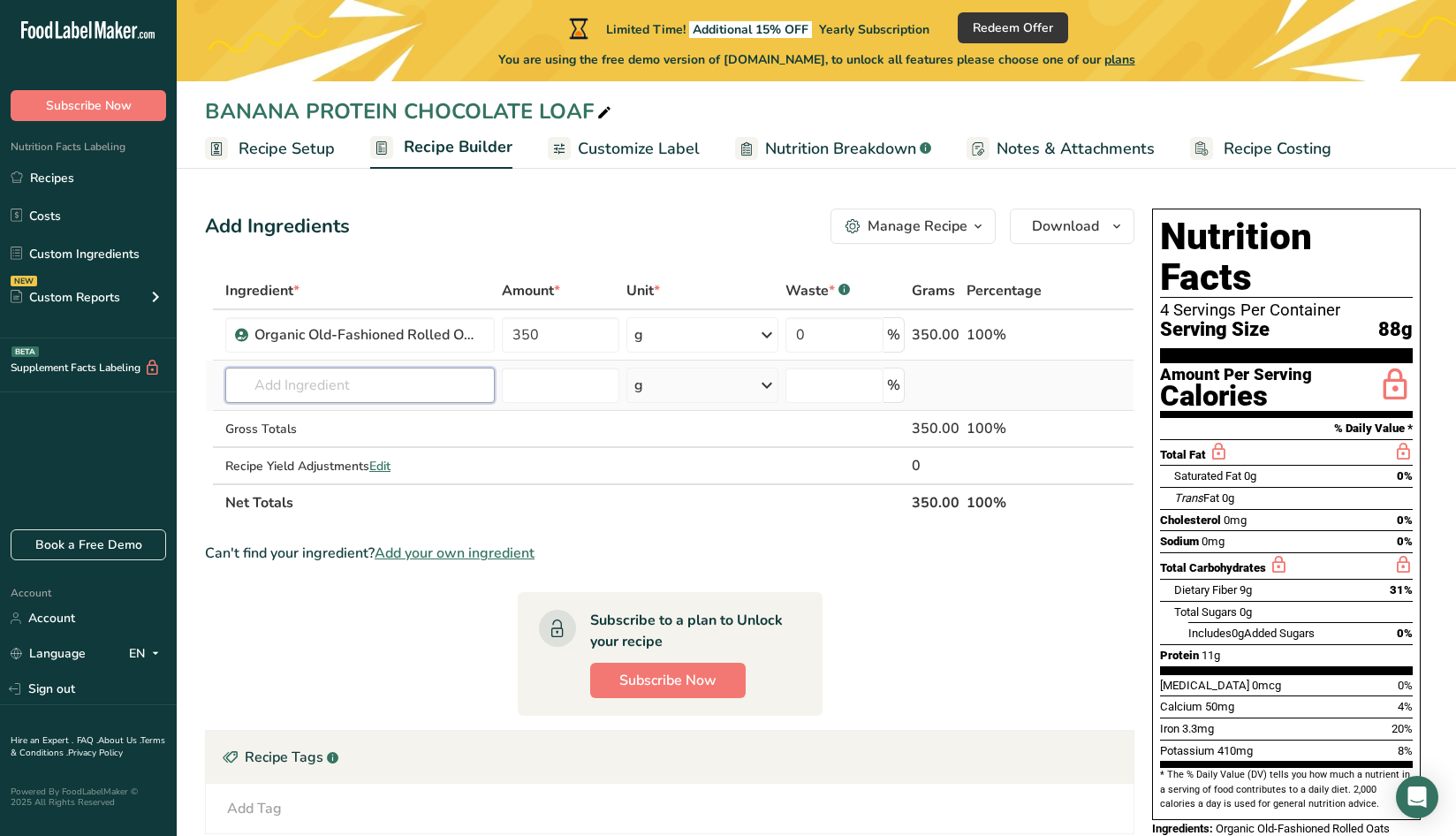
click at [419, 384] on input "text" at bounding box center [360, 385] width 269 height 35
paste input "Chocolate whey protein (Insane Labz) | 30 g"
click at [395, 394] on input "INSANE LABZ" at bounding box center [360, 385] width 269 height 35
click at [248, 382] on input "INSANE LABZ" at bounding box center [360, 385] width 269 height 35
type input "INSANE LABZ"
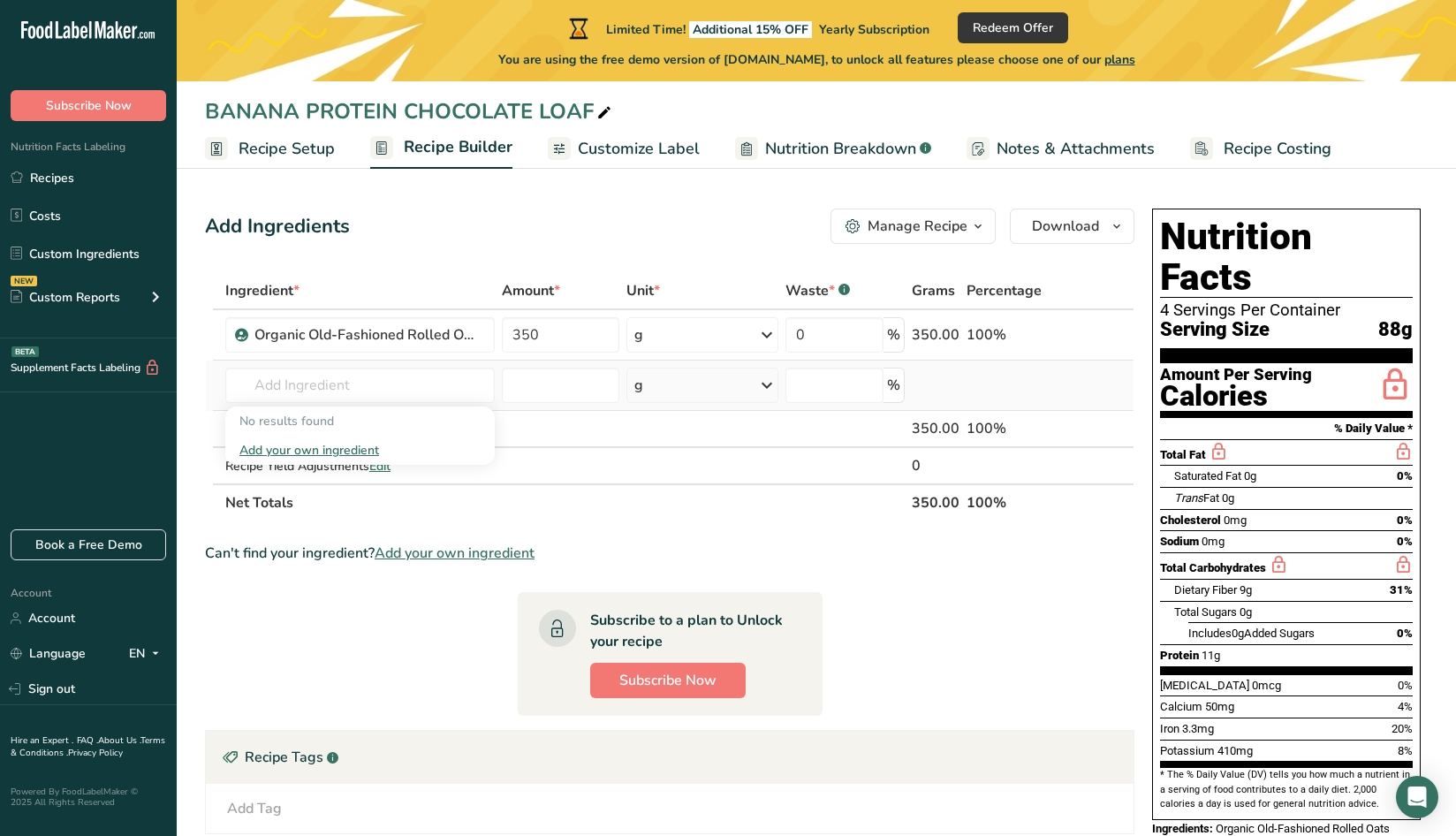
click at [282, 445] on div "Add your own ingredient" at bounding box center [360, 450] width 241 height 18
click at [296, 450] on div "Add your own ingredient" at bounding box center [360, 450] width 241 height 18
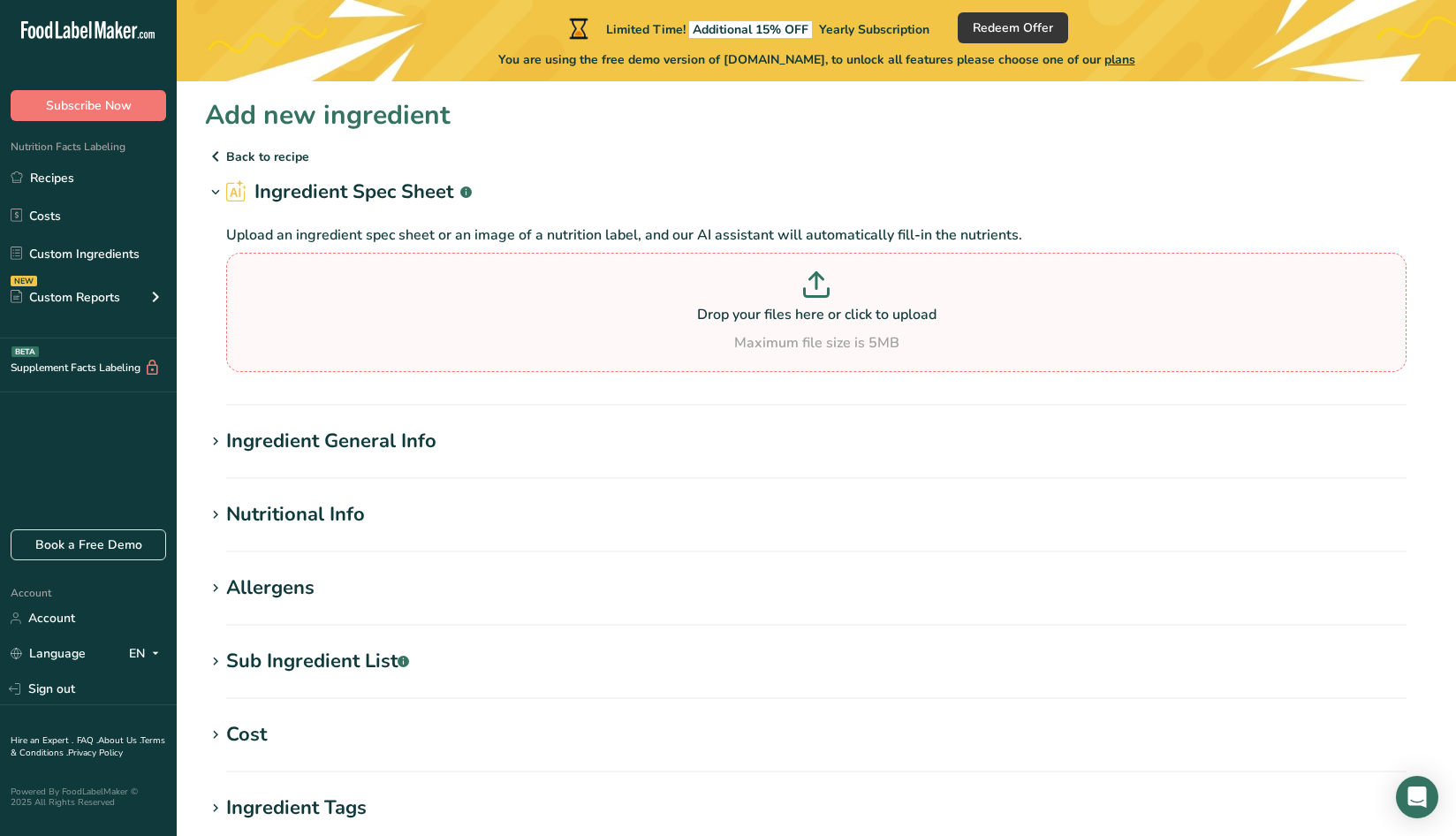
click at [828, 293] on icon at bounding box center [816, 293] width 24 height 8
click at [828, 293] on input "Drop your files here or click to upload Maximum file size is 5MB" at bounding box center [816, 312] width 1180 height 120
click at [743, 277] on p at bounding box center [815, 288] width 1171 height 33
click at [743, 277] on input "Drop your files here or click to upload Maximum file size is 5MB" at bounding box center [816, 312] width 1180 height 120
type input "C:\fakepath\Screenshot [DATE] 135152.png"
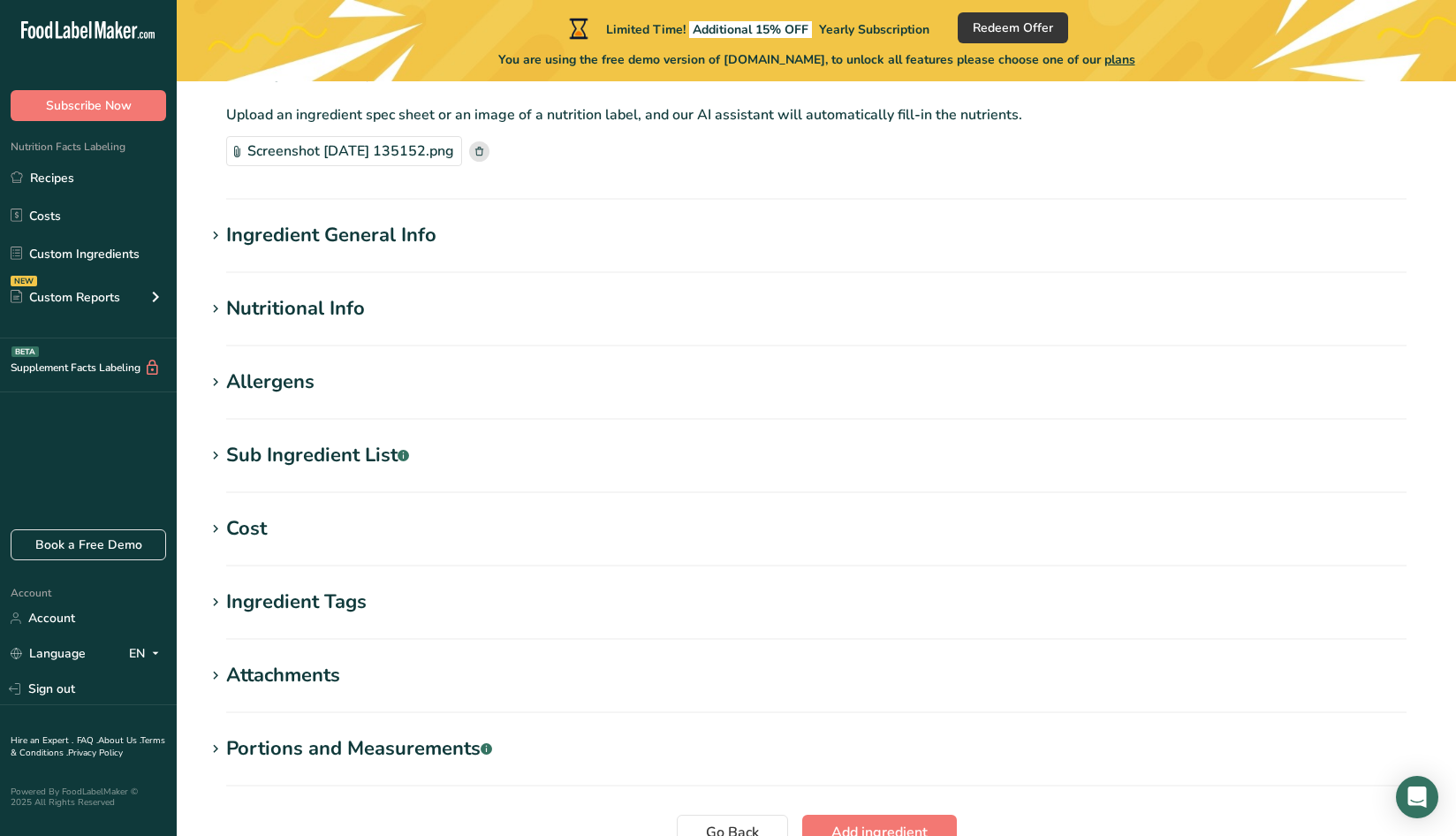
scroll to position [285, 0]
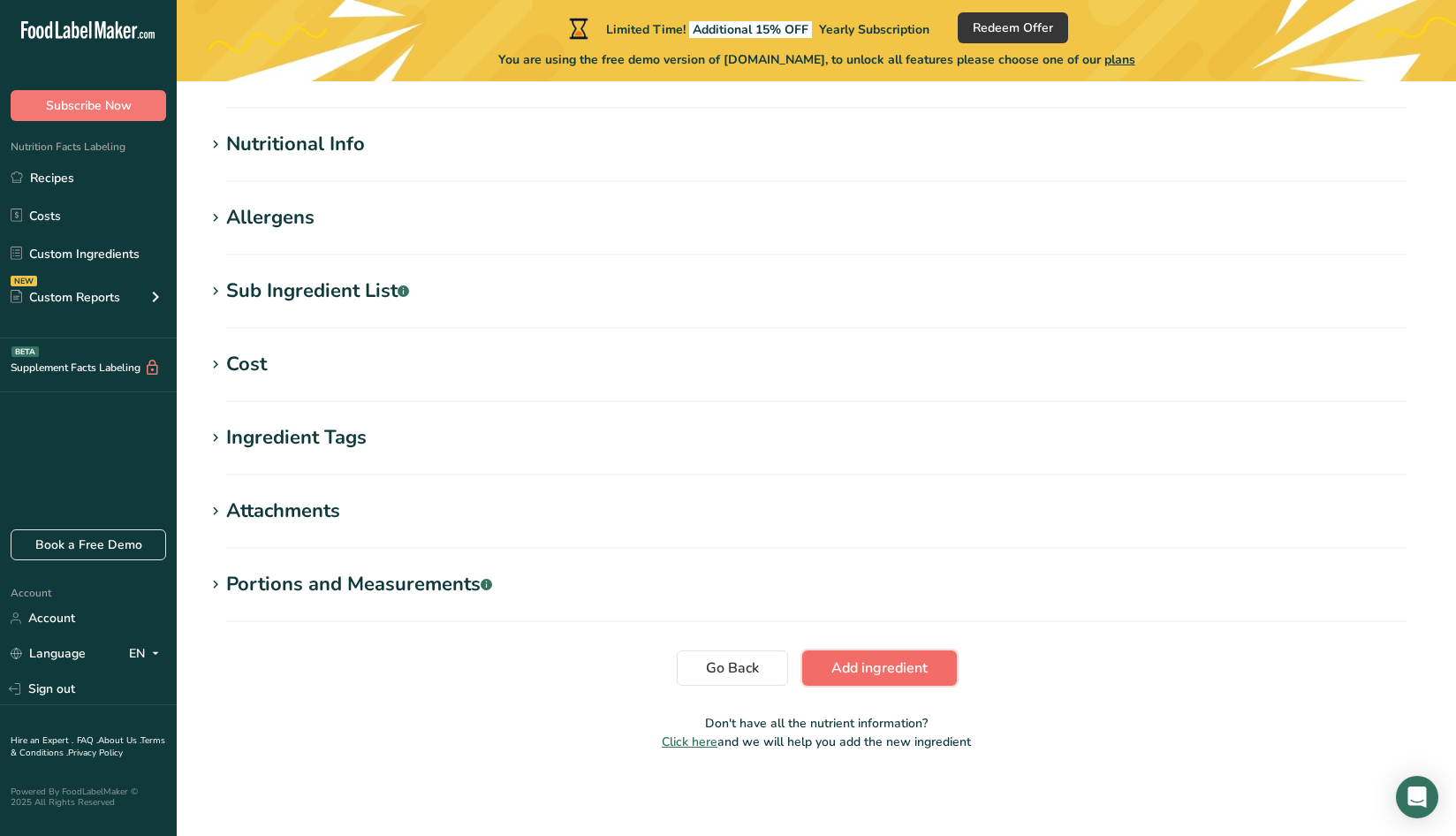
click at [885, 671] on span "Add ingredient" at bounding box center [879, 668] width 96 height 21
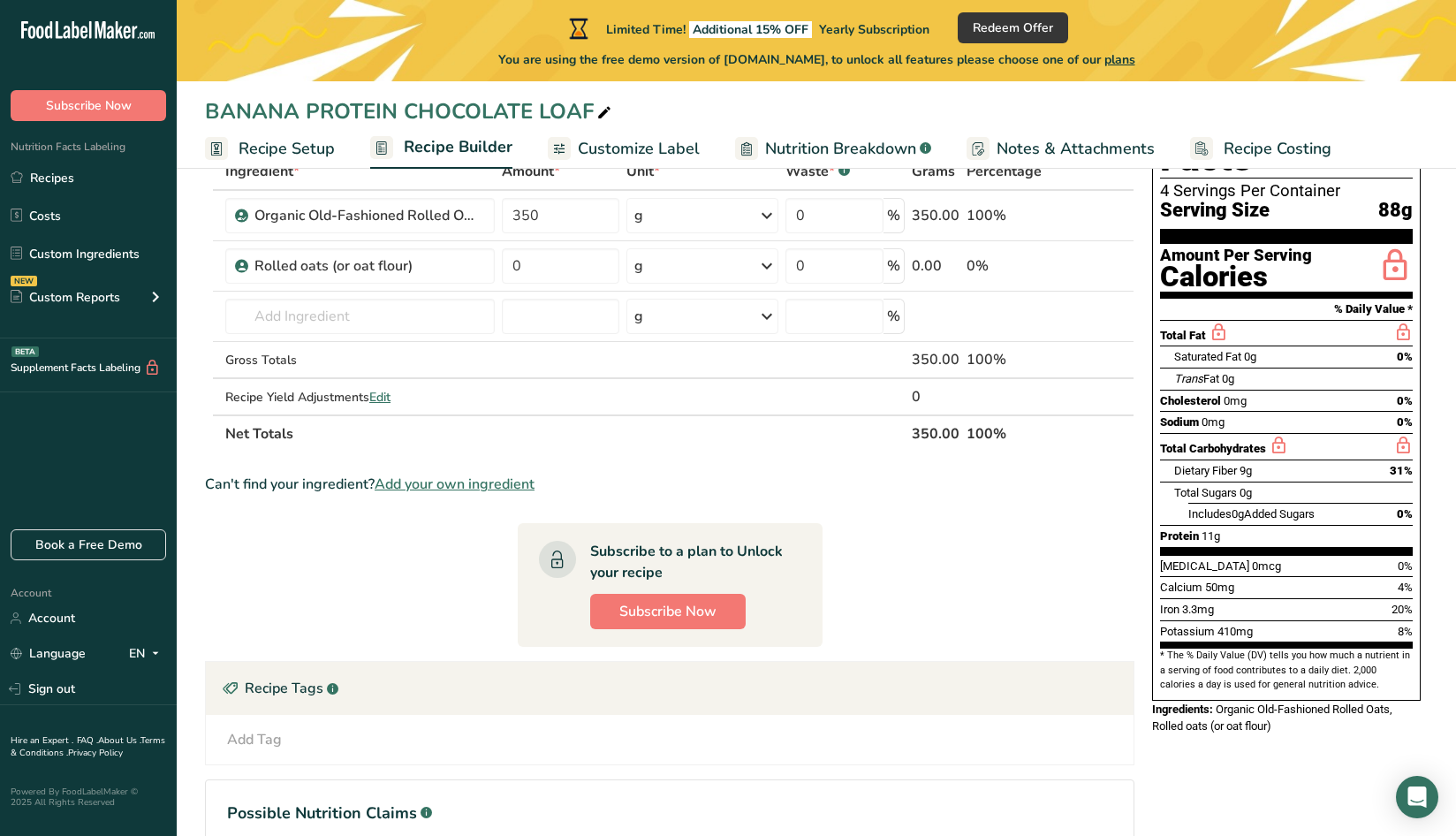
scroll to position [88, 0]
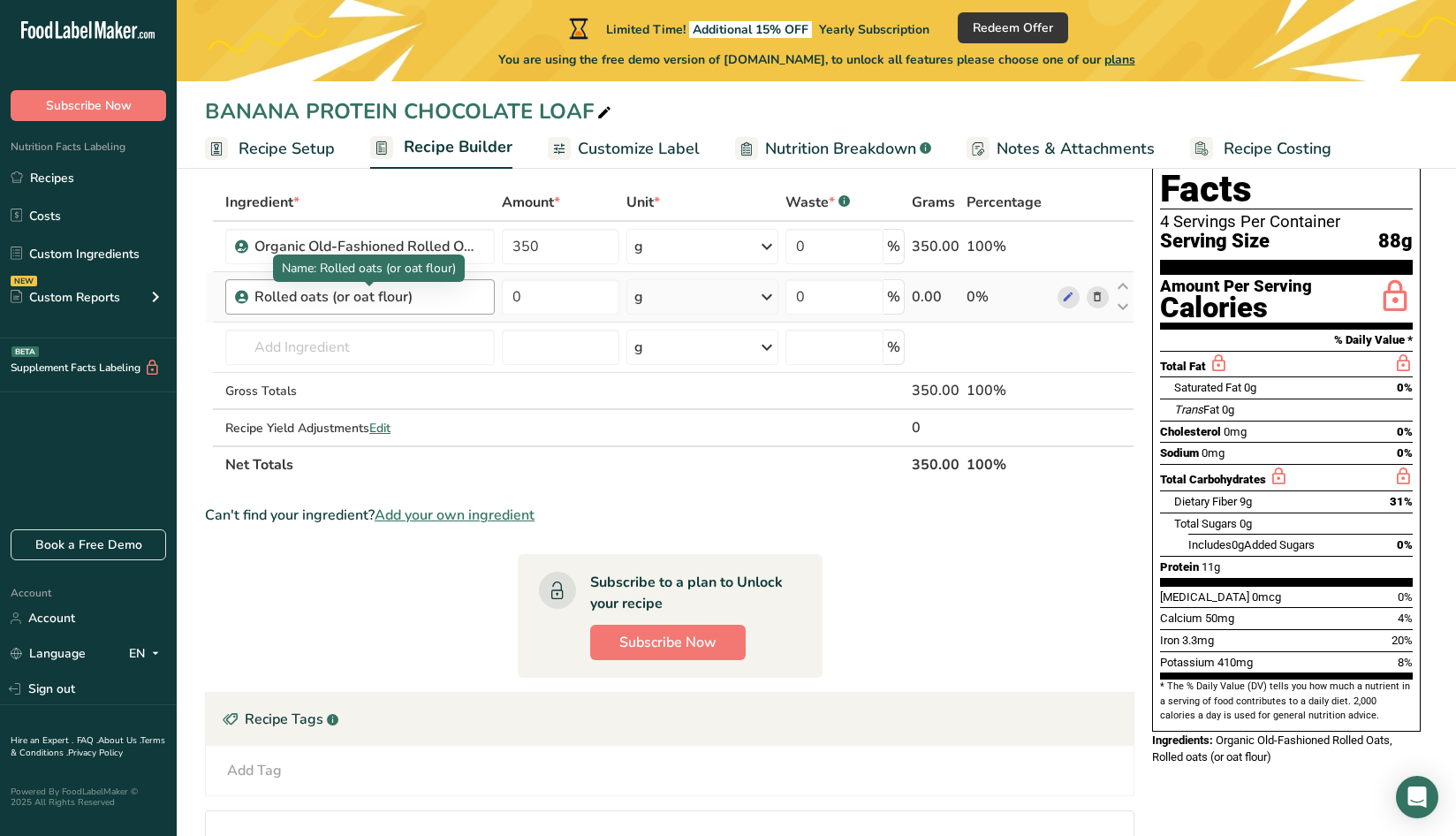
click at [438, 297] on div "Rolled oats (or oat flour)" at bounding box center [364, 297] width 221 height 21
click at [401, 297] on div "Rolled oats (or oat flour)" at bounding box center [364, 297] width 221 height 21
click at [414, 298] on div "Rolled oats (or oat flour)" at bounding box center [364, 297] width 221 height 21
click at [415, 298] on div "Rolled oats (or oat flour)" at bounding box center [364, 297] width 221 height 21
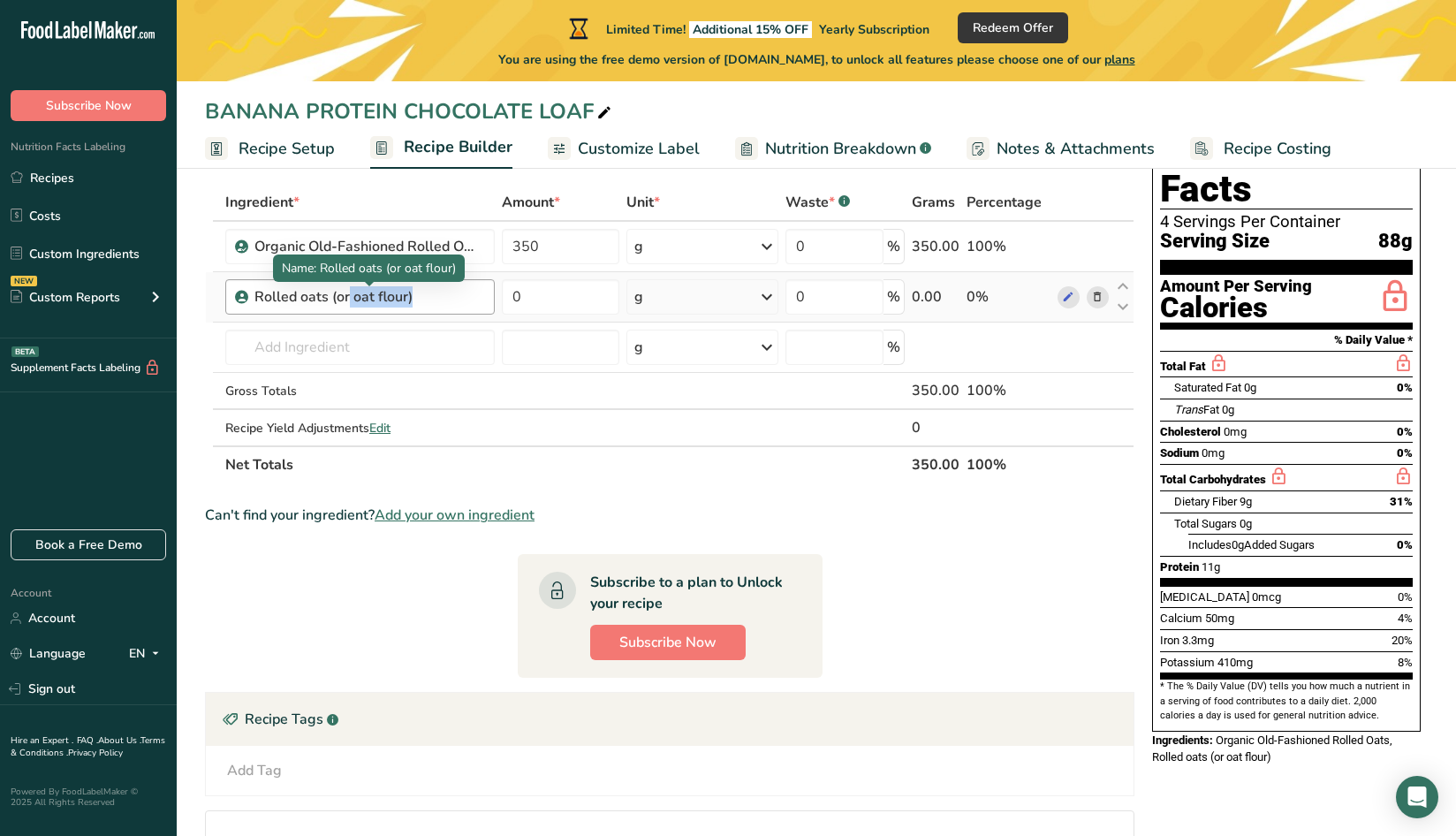
click at [402, 296] on div "Rolled oats (or oat flour)" at bounding box center [364, 297] width 221 height 21
click at [409, 299] on div "Rolled oats (or oat flour)" at bounding box center [364, 297] width 221 height 21
click at [462, 295] on div "Rolled oats (or oat flour)" at bounding box center [364, 297] width 221 height 21
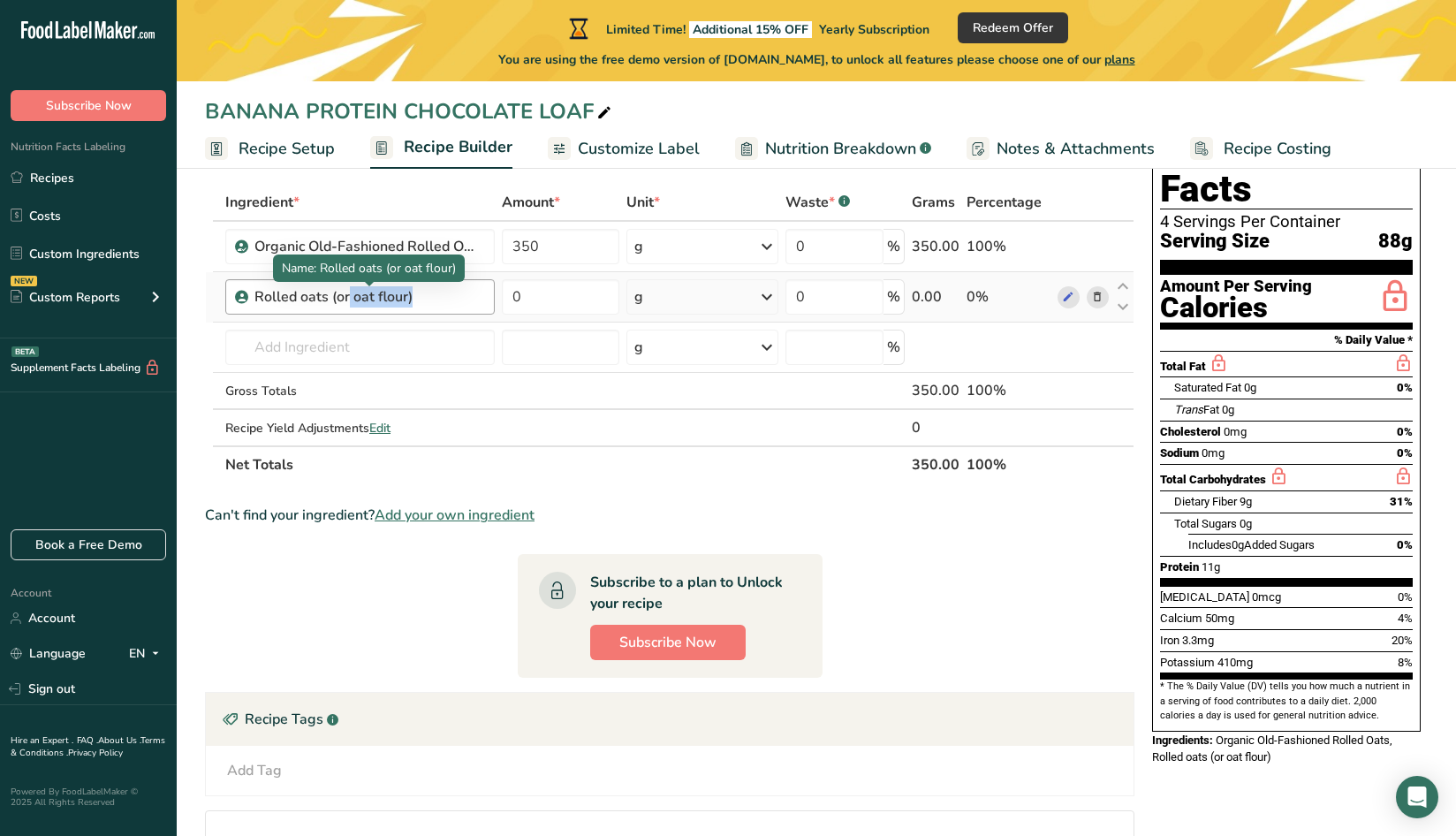
click at [462, 295] on div "Rolled oats (or oat flour)" at bounding box center [364, 297] width 221 height 21
click at [1098, 297] on icon at bounding box center [1097, 296] width 13 height 18
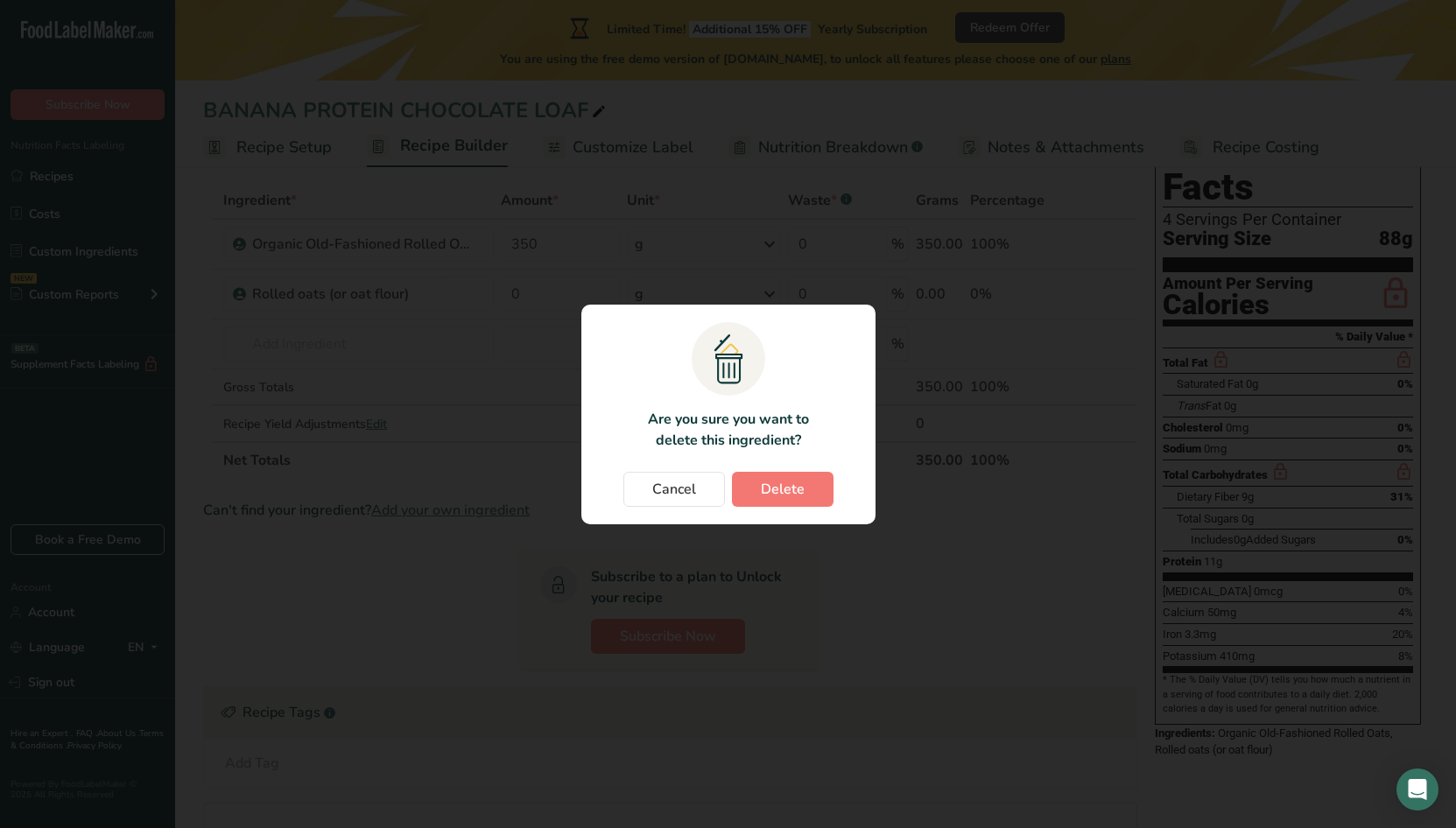
click at [780, 508] on section ".a{fill:#f5f3ed;}.b,.e{fill:#0f393a;}.c{fill:none;}.d{fill:#f2c549;}.e{stroke:r…" at bounding box center [728, 414] width 294 height 220
click at [781, 497] on span "Delete" at bounding box center [782, 489] width 43 height 21
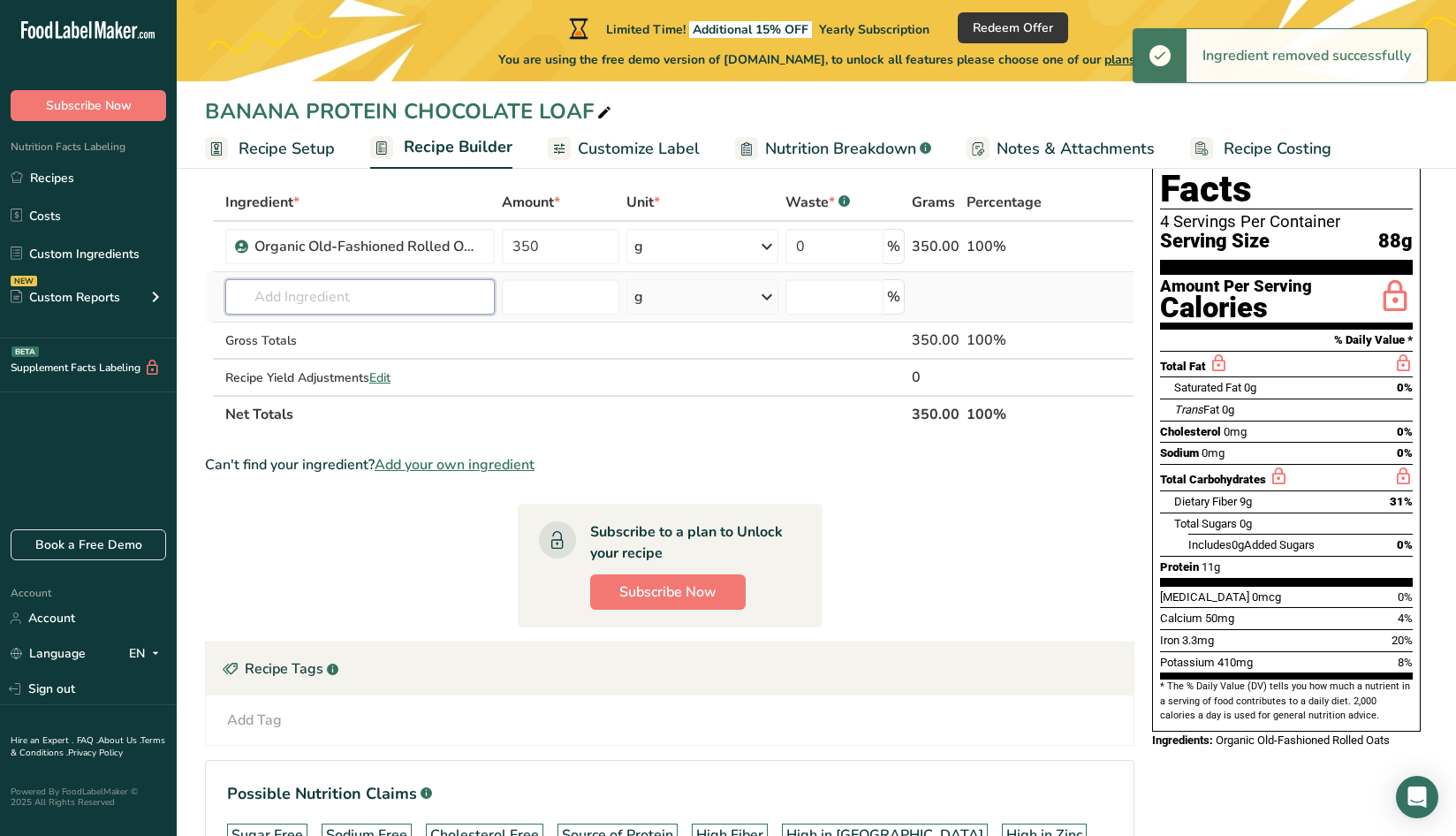
click at [420, 301] on input "text" at bounding box center [360, 296] width 269 height 35
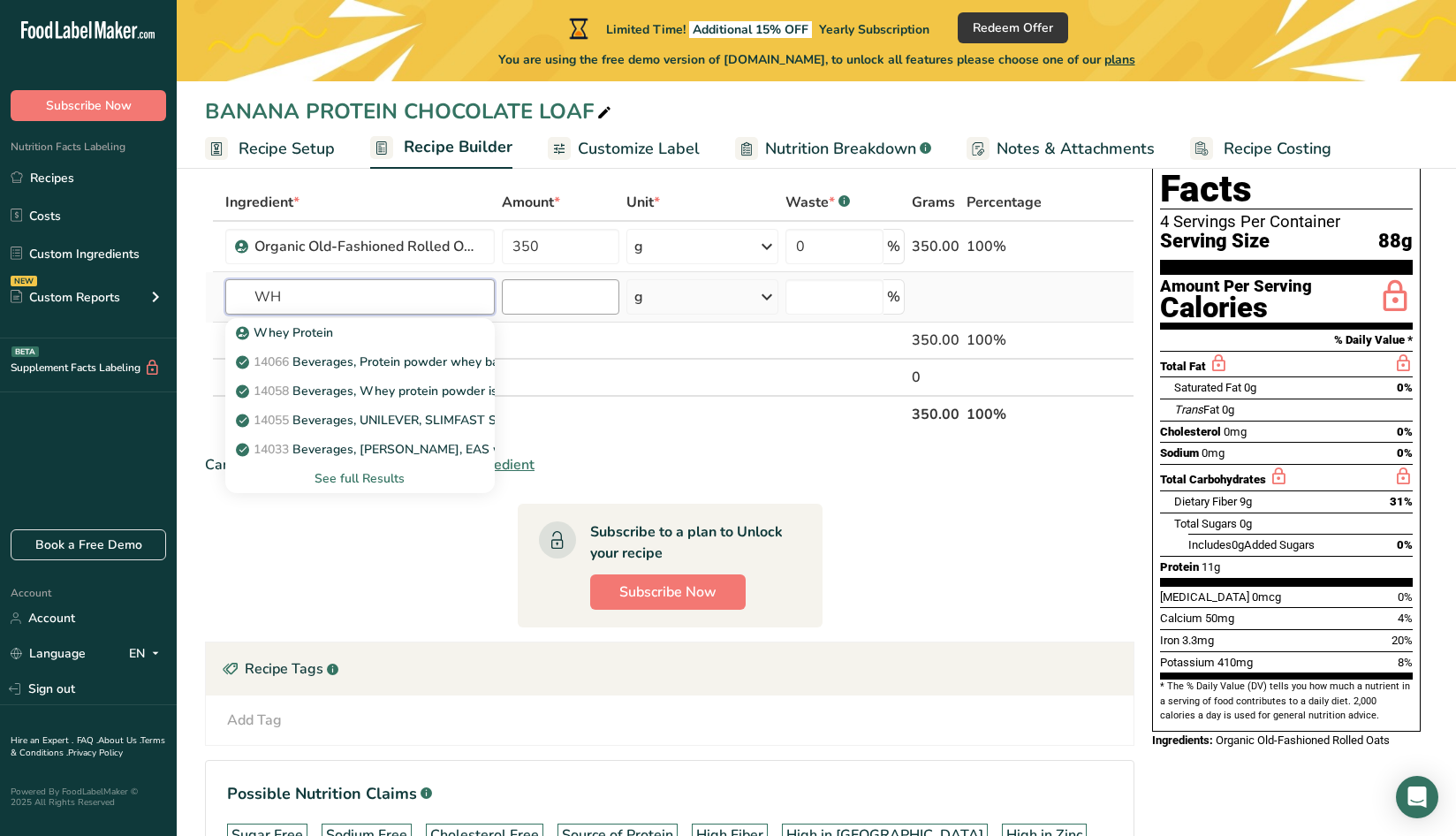
type input "W"
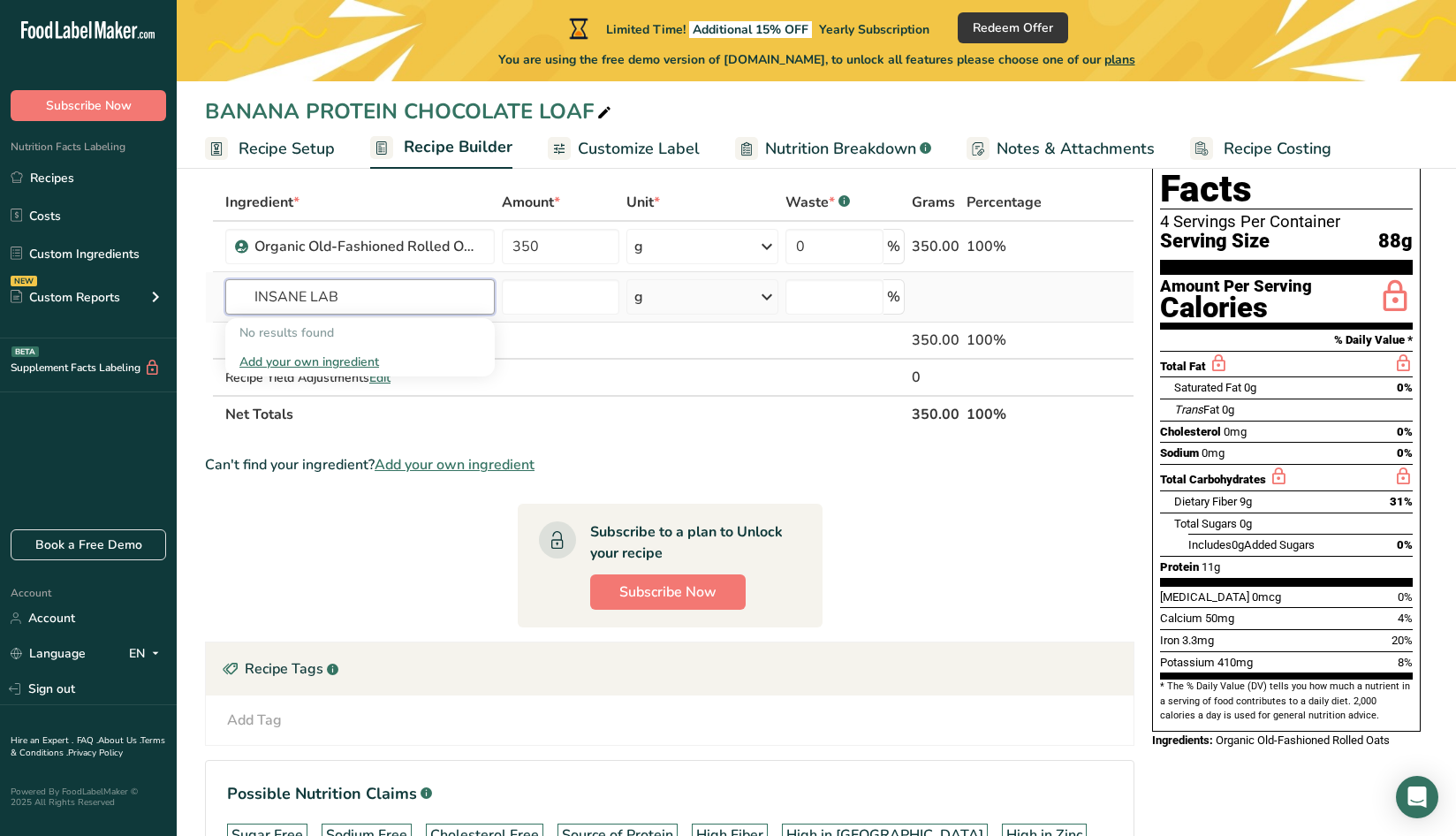
type input "INSANE LAB"
click at [364, 362] on div "Add your own ingredient" at bounding box center [360, 362] width 241 height 18
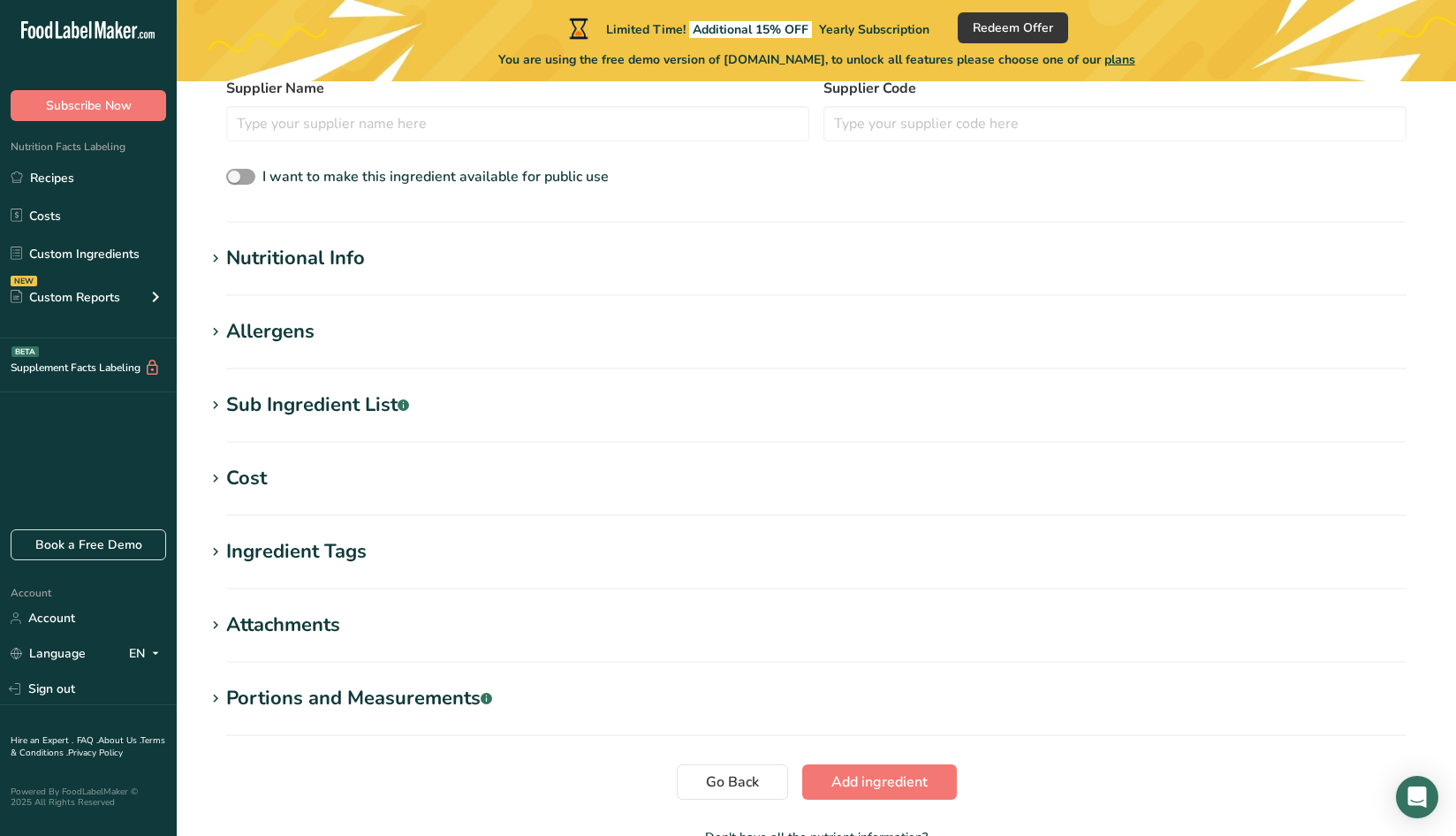
scroll to position [651, 0]
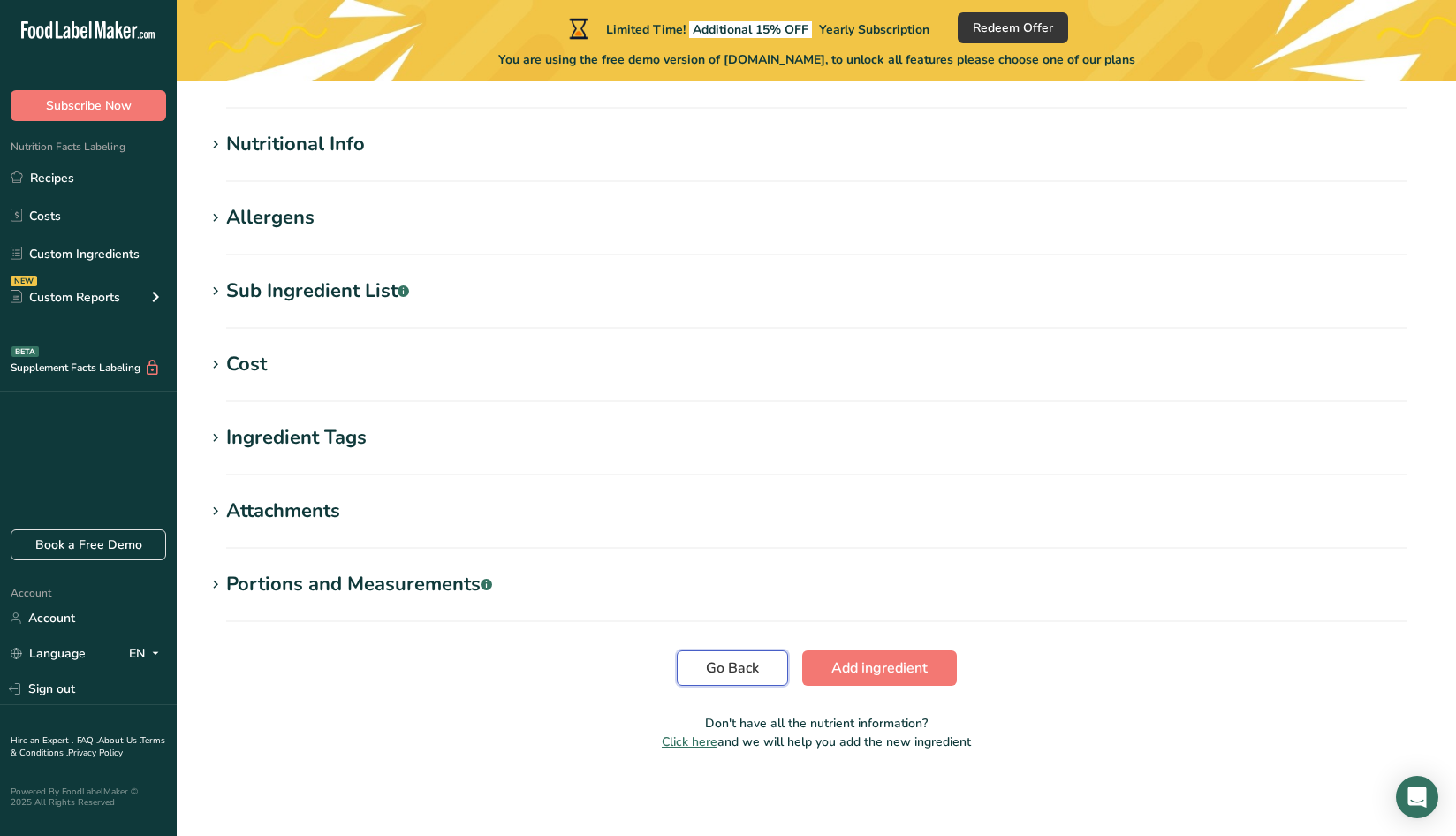
click at [746, 671] on span "Go Back" at bounding box center [732, 668] width 53 height 21
